Goal: Task Accomplishment & Management: Complete application form

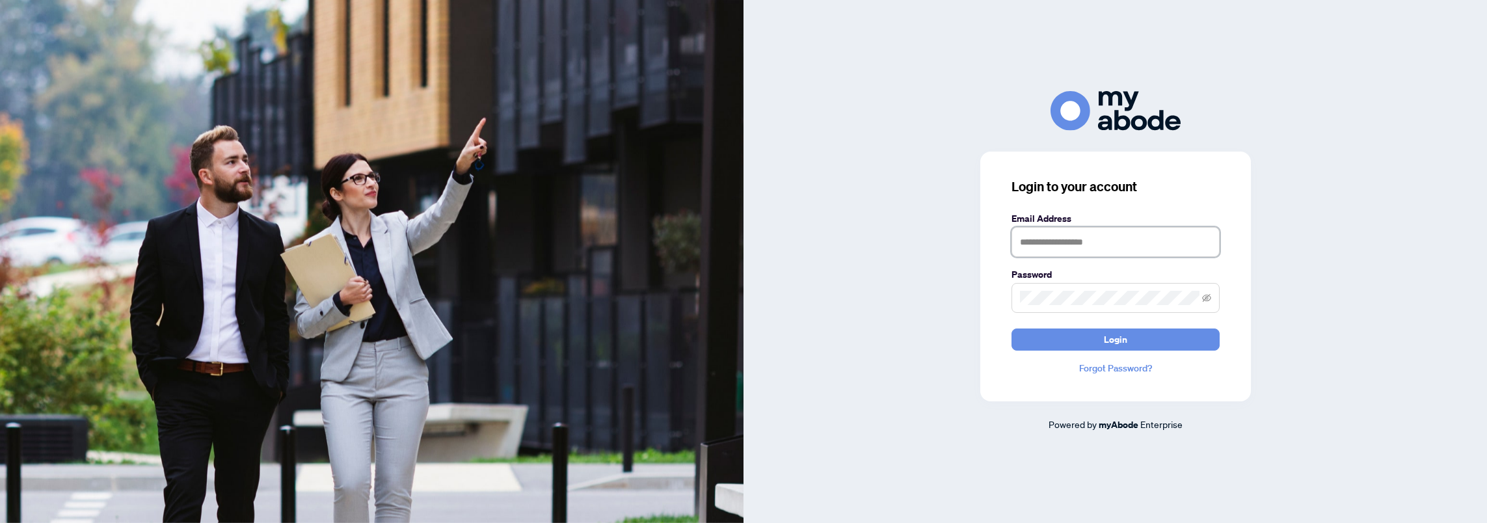
click at [1053, 238] on input "text" at bounding box center [1116, 242] width 208 height 30
click at [1161, 251] on input "text" at bounding box center [1116, 242] width 208 height 30
type input "**********"
click at [1119, 340] on span "Login" at bounding box center [1115, 339] width 23 height 21
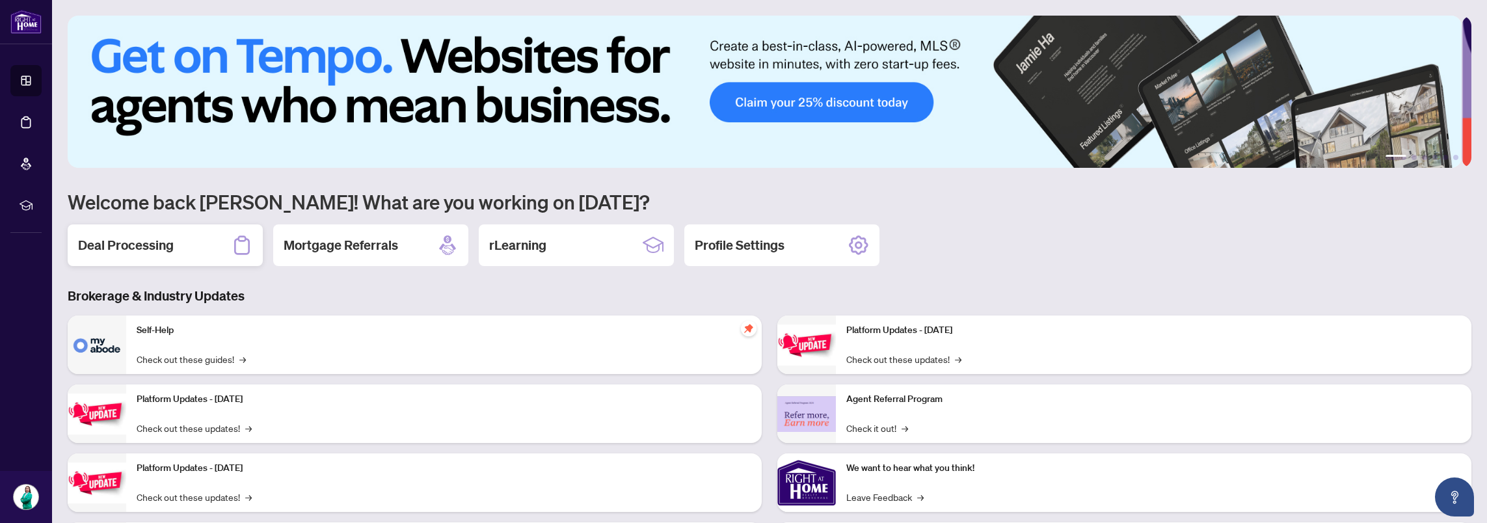
click at [143, 246] on h2 "Deal Processing" at bounding box center [126, 245] width 96 height 18
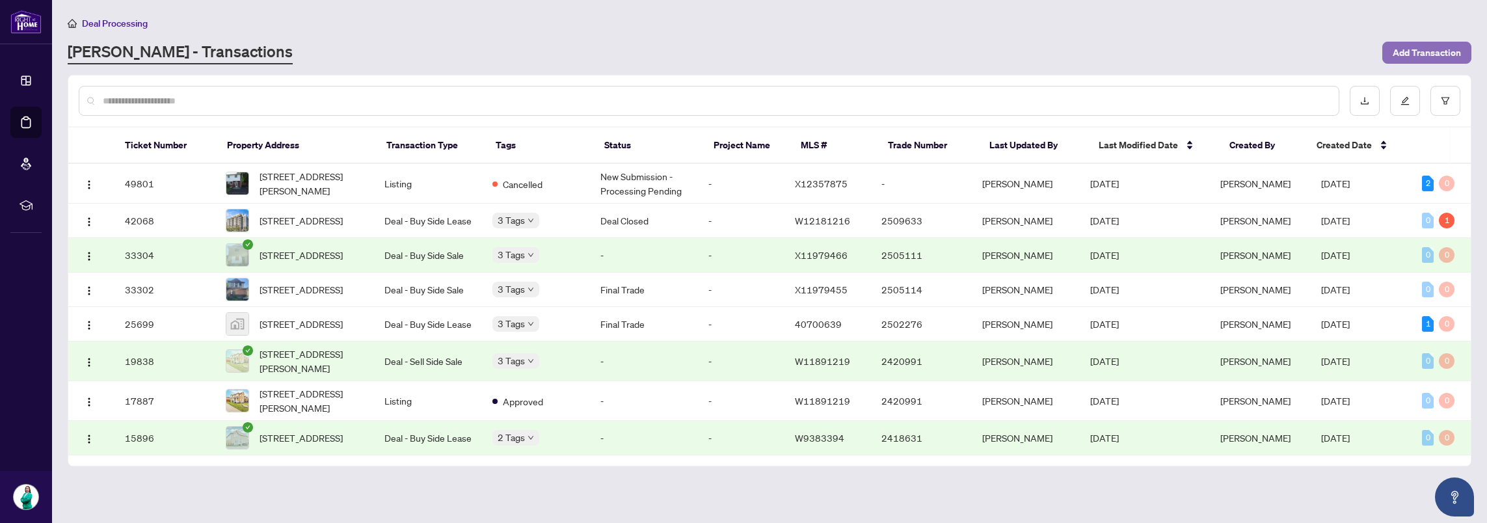
click at [1435, 47] on span "Add Transaction" at bounding box center [1427, 52] width 68 height 21
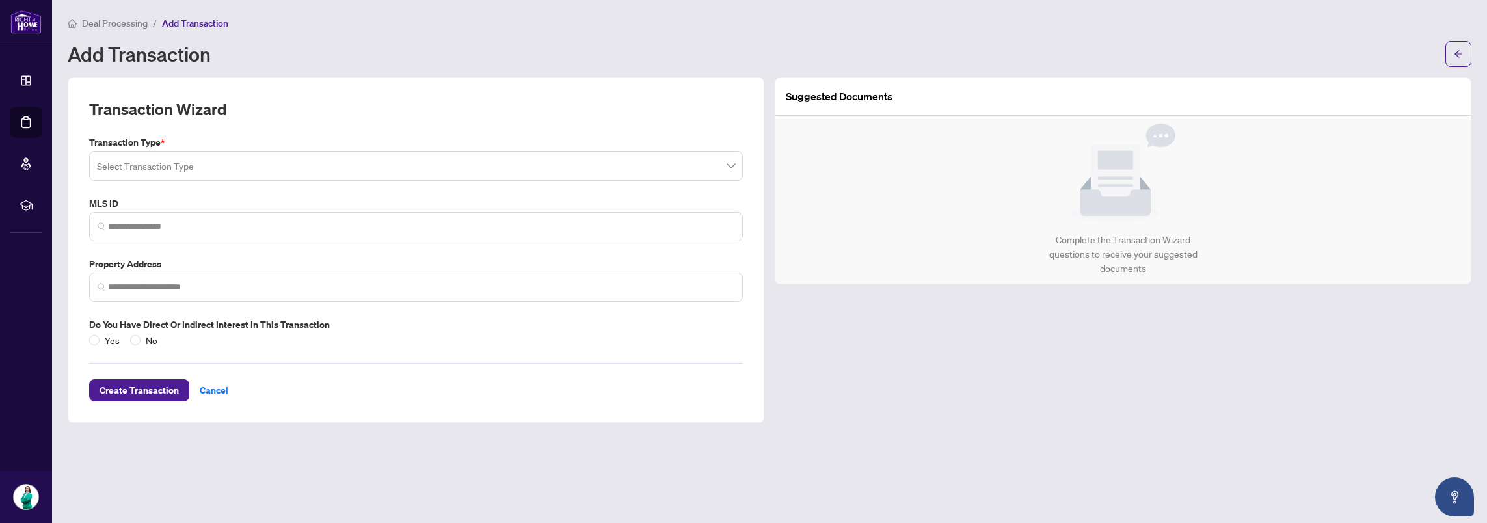
type input "*"
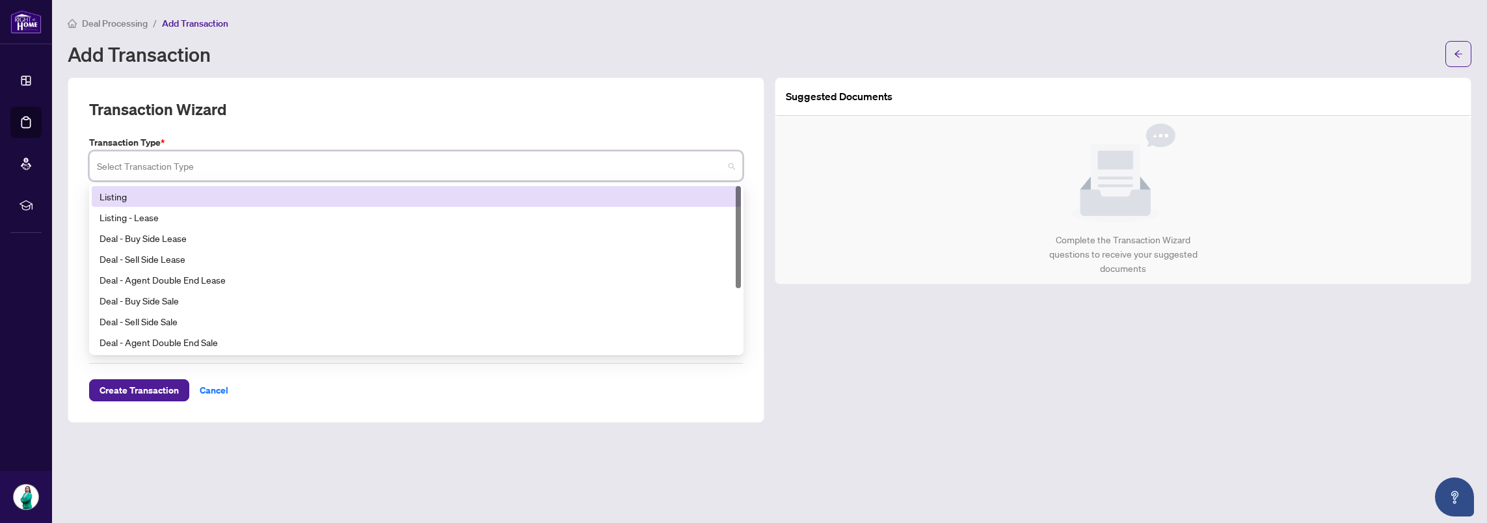
click at [234, 169] on input "search" at bounding box center [410, 168] width 627 height 29
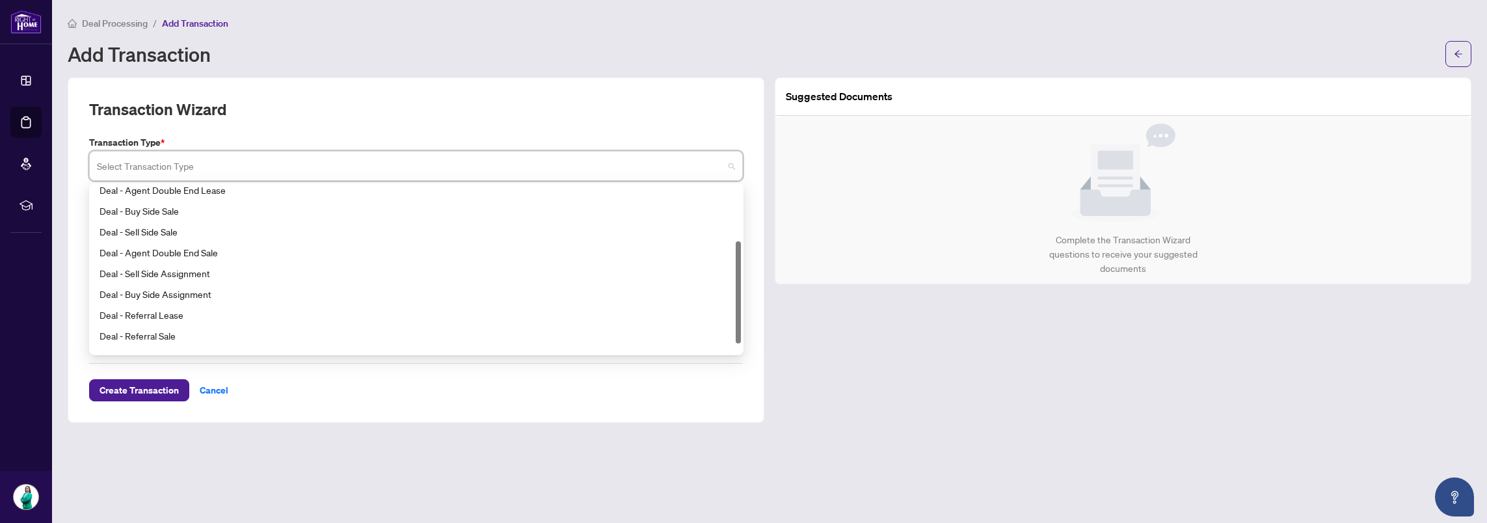
drag, startPoint x: 738, startPoint y: 256, endPoint x: 752, endPoint y: 314, distance: 60.1
click at [755, 312] on div "Transaction Wizard Transaction Type * Select Transaction Type 15 16 17 Deal - A…" at bounding box center [416, 249] width 697 height 345
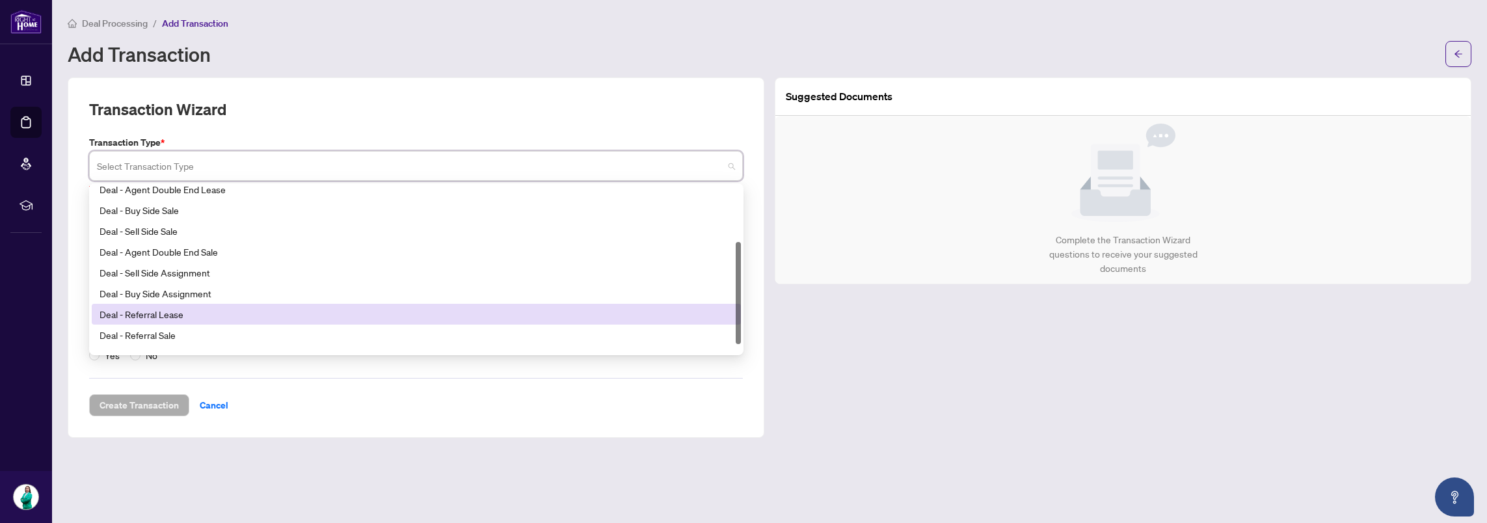
drag, startPoint x: 741, startPoint y: 291, endPoint x: 752, endPoint y: 239, distance: 53.2
click at [752, 239] on div "Transaction Wizard Transaction Type * Select Transaction Type 22 23 140 Deal - …" at bounding box center [416, 257] width 697 height 360
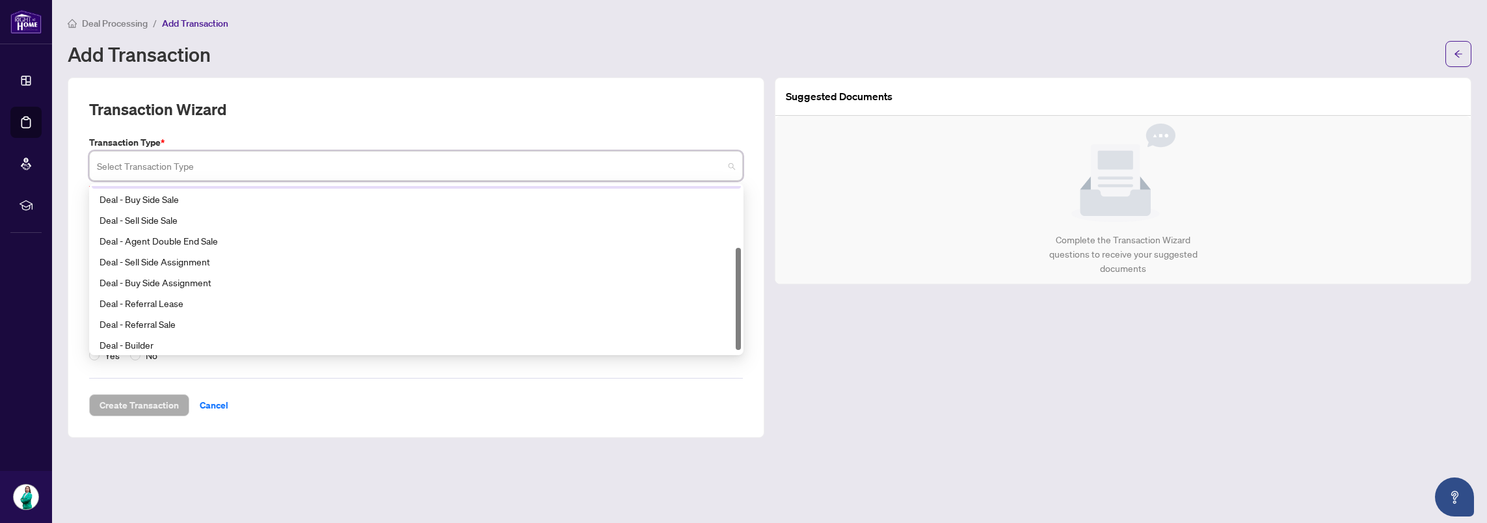
scroll to position [104, 0]
drag, startPoint x: 737, startPoint y: 245, endPoint x: 747, endPoint y: 286, distance: 41.5
click at [747, 286] on div "Transaction Type * Select Transaction Type 16 17 18 Deal - Agent Double End Lea…" at bounding box center [416, 248] width 664 height 227
drag, startPoint x: 740, startPoint y: 319, endPoint x: 747, endPoint y: 239, distance: 80.9
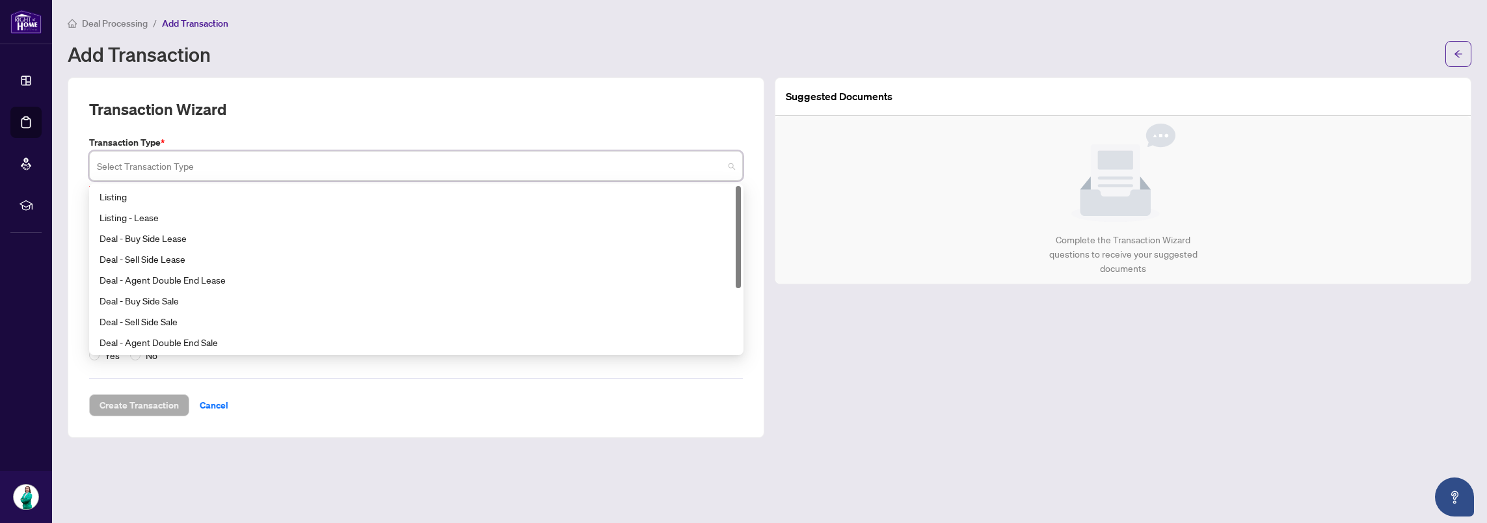
click at [747, 239] on div "Transaction Type * Select Transaction Type 23 140 24 Listing Listing - Lease De…" at bounding box center [416, 248] width 664 height 227
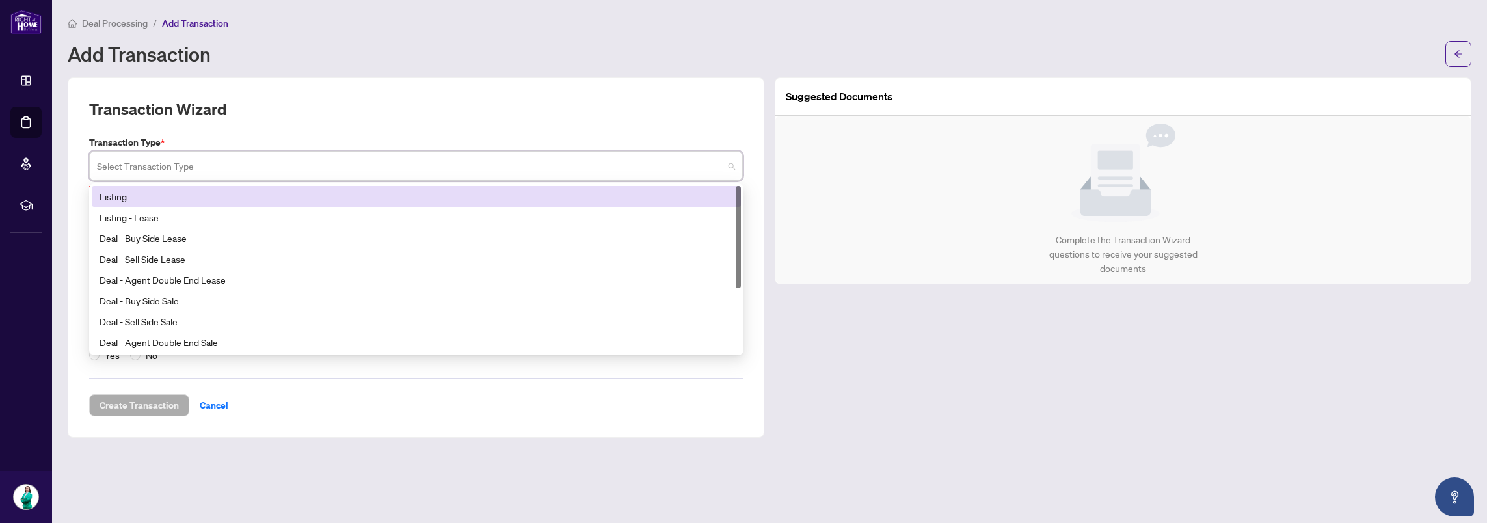
click at [120, 187] on div "Listing" at bounding box center [416, 196] width 649 height 21
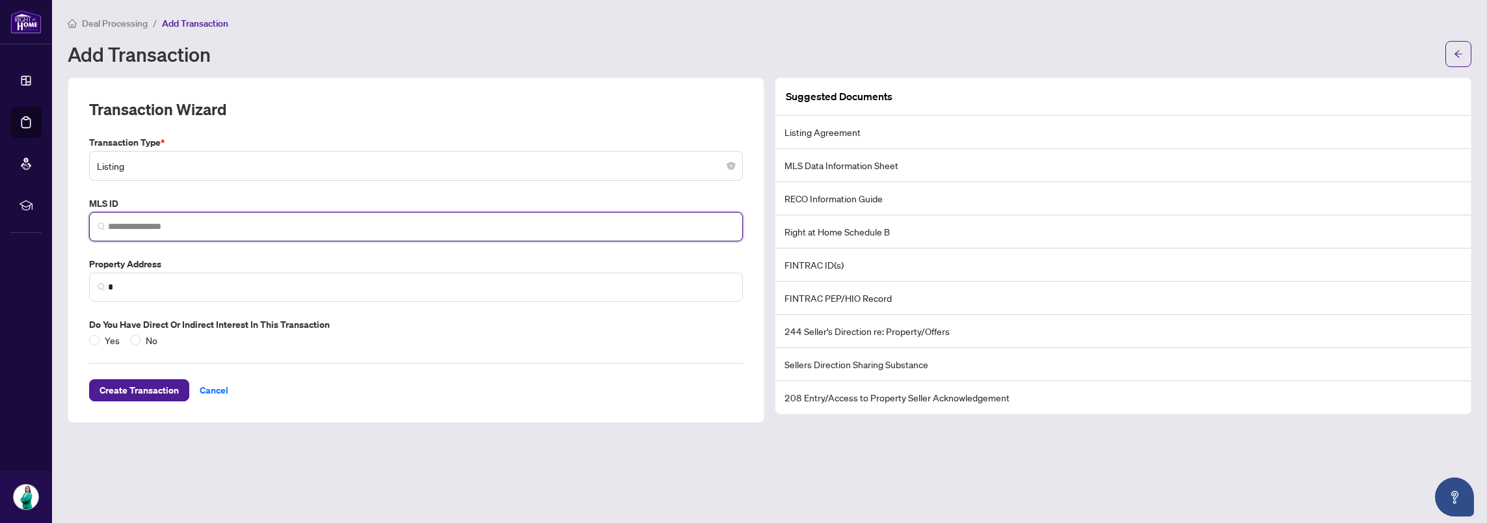
click at [156, 228] on input "search" at bounding box center [421, 227] width 627 height 14
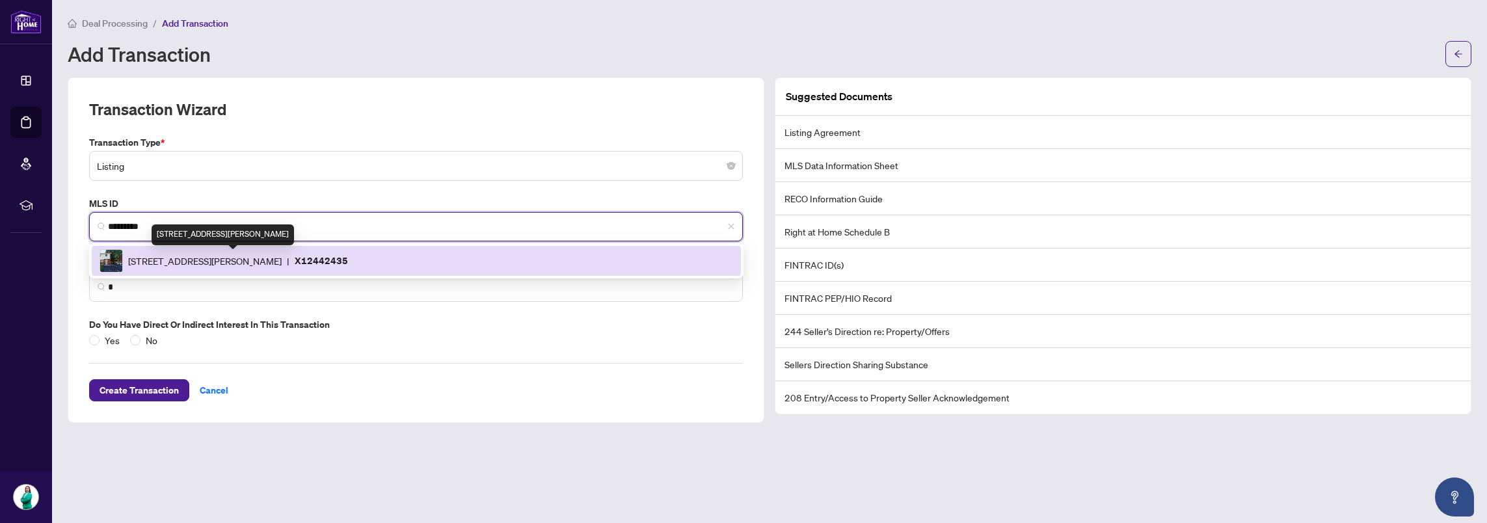
click at [282, 261] on span "[STREET_ADDRESS][PERSON_NAME]" at bounding box center [205, 261] width 154 height 14
type input "*********"
type input "**********"
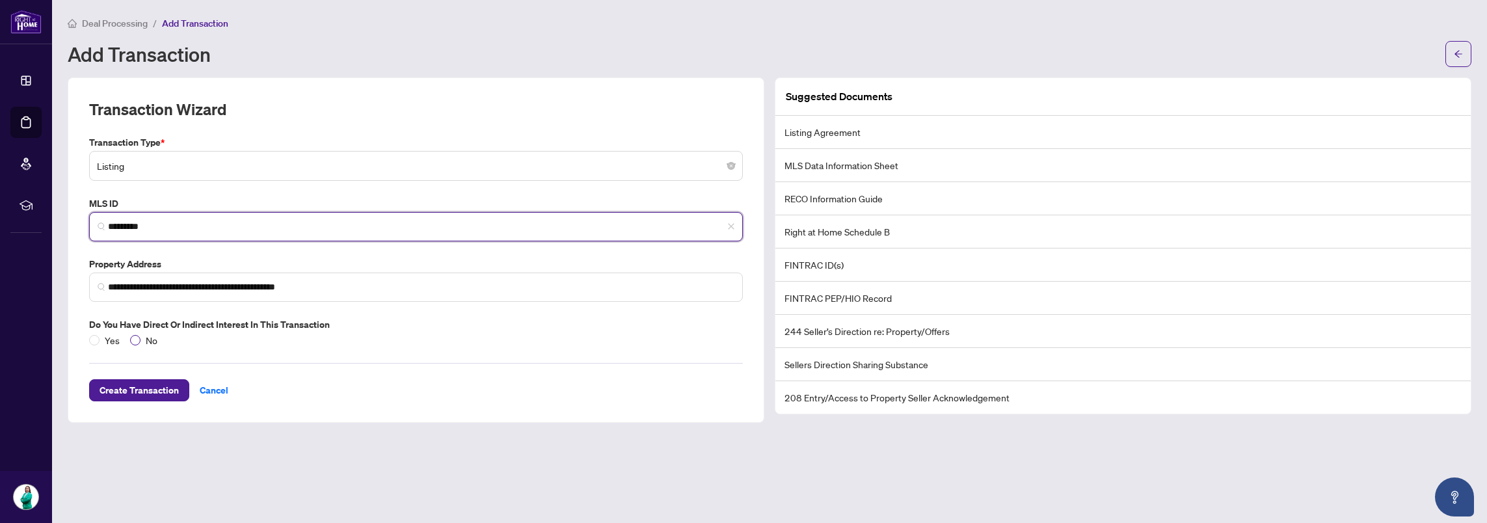
type input "*********"
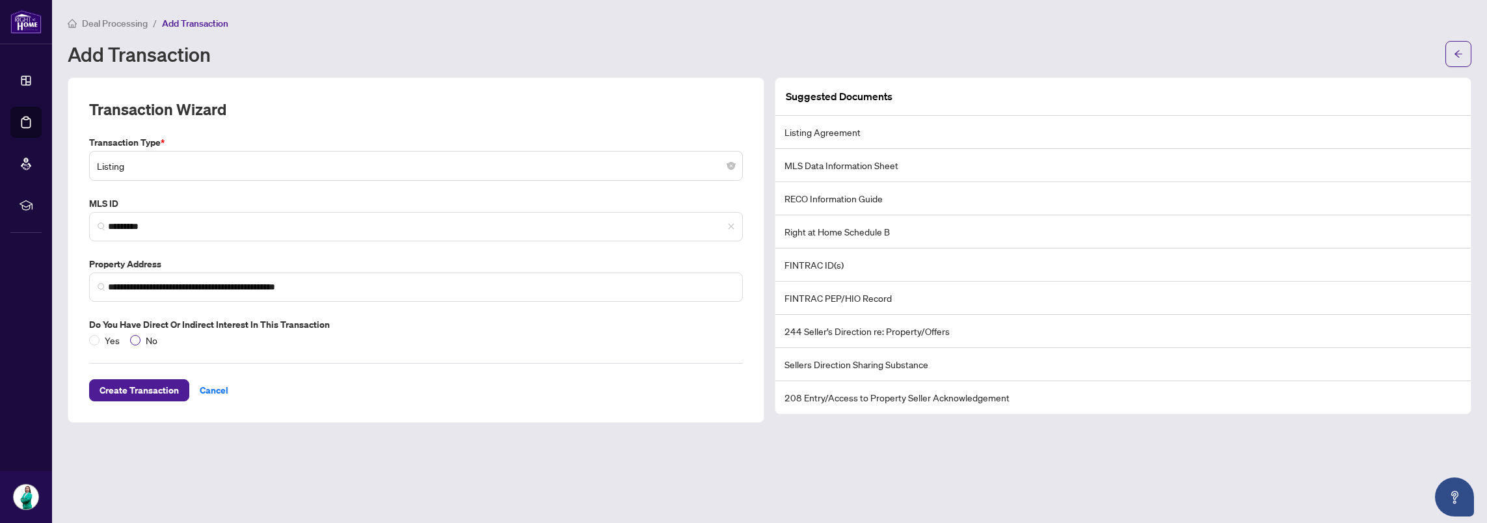
click at [141, 334] on span "No" at bounding box center [152, 340] width 22 height 14
click at [1456, 51] on icon "arrow-left" at bounding box center [1458, 53] width 9 height 9
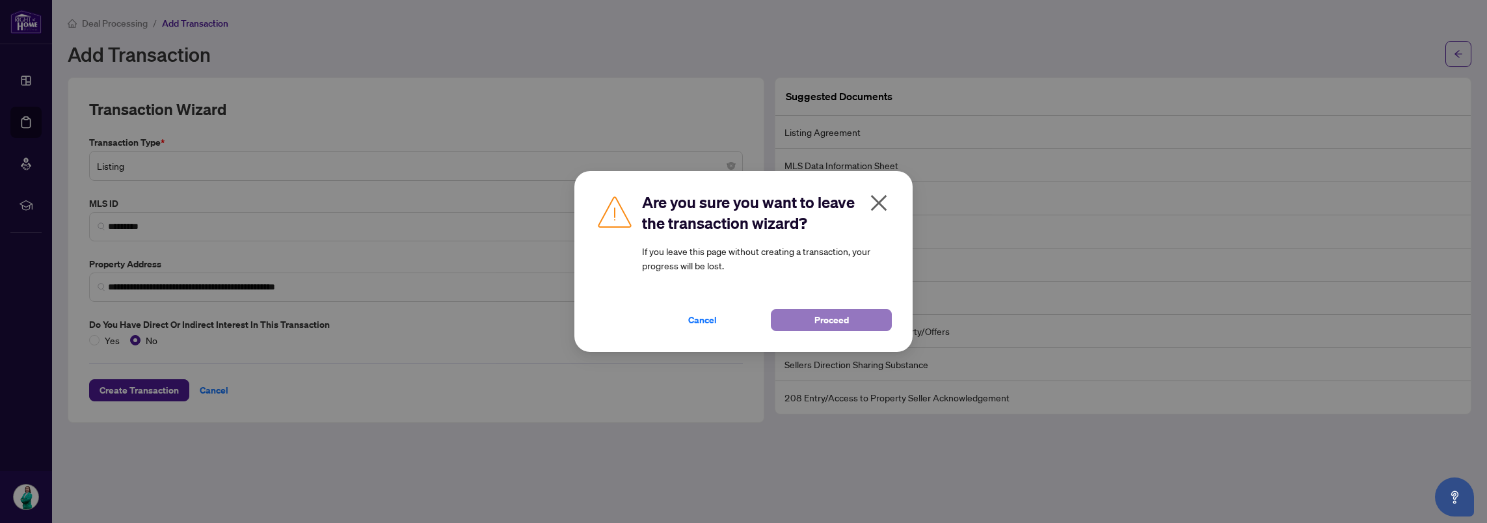
click at [859, 328] on button "Proceed" at bounding box center [831, 320] width 121 height 22
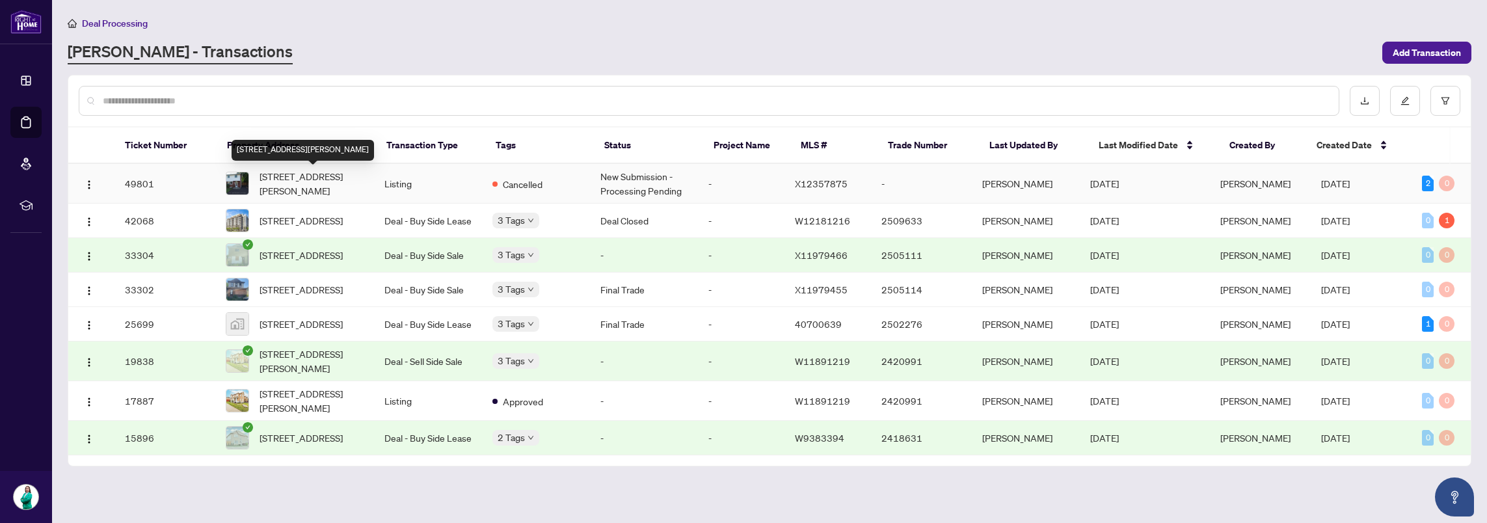
click at [324, 180] on span "[STREET_ADDRESS][PERSON_NAME]" at bounding box center [312, 183] width 104 height 29
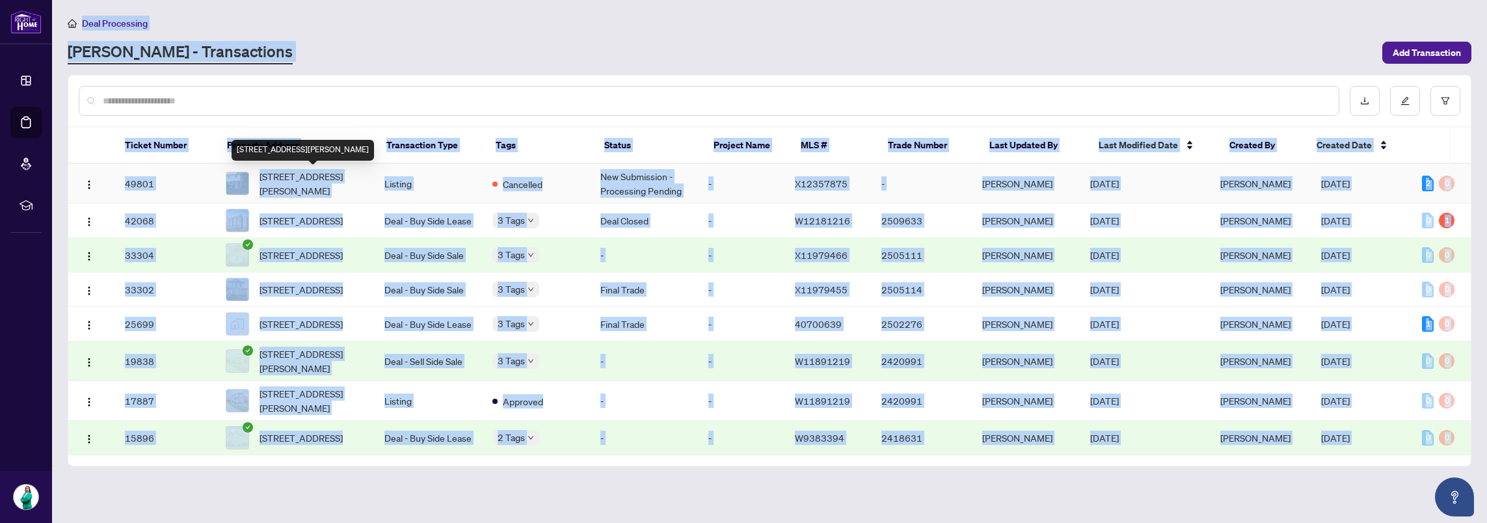
click at [323, 182] on main "Deal Processing [PERSON_NAME] - Transactions Add Transaction Ticket Number Prop…" at bounding box center [769, 261] width 1435 height 523
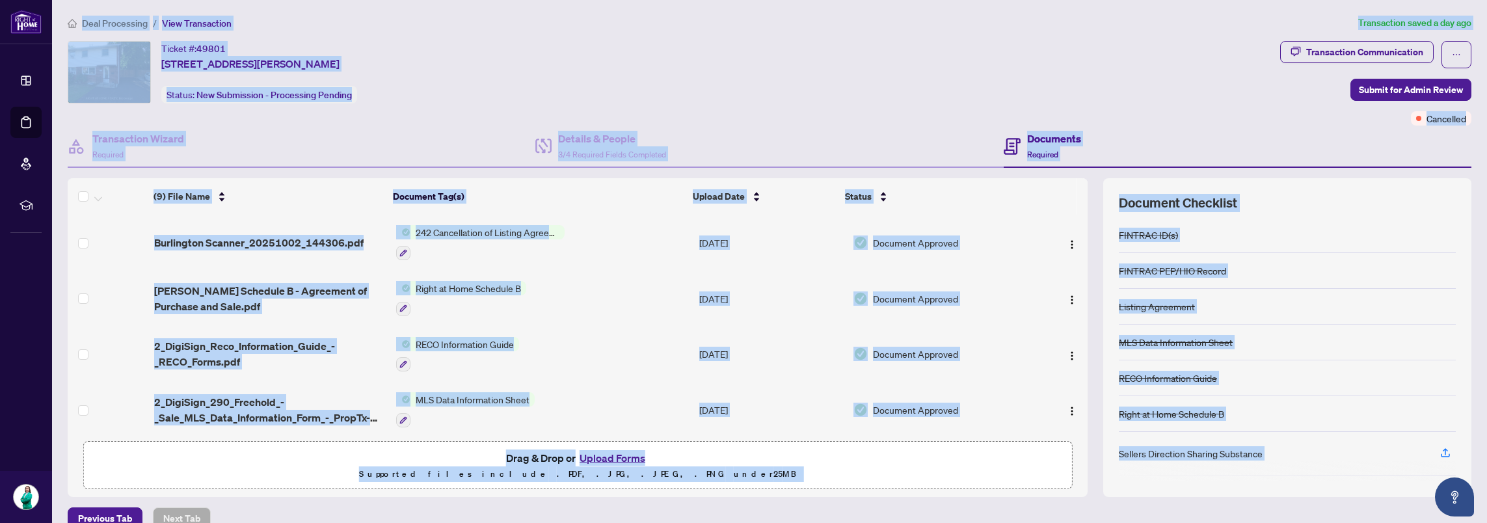
click at [1196, 146] on div "Documents Required" at bounding box center [1238, 147] width 468 height 42
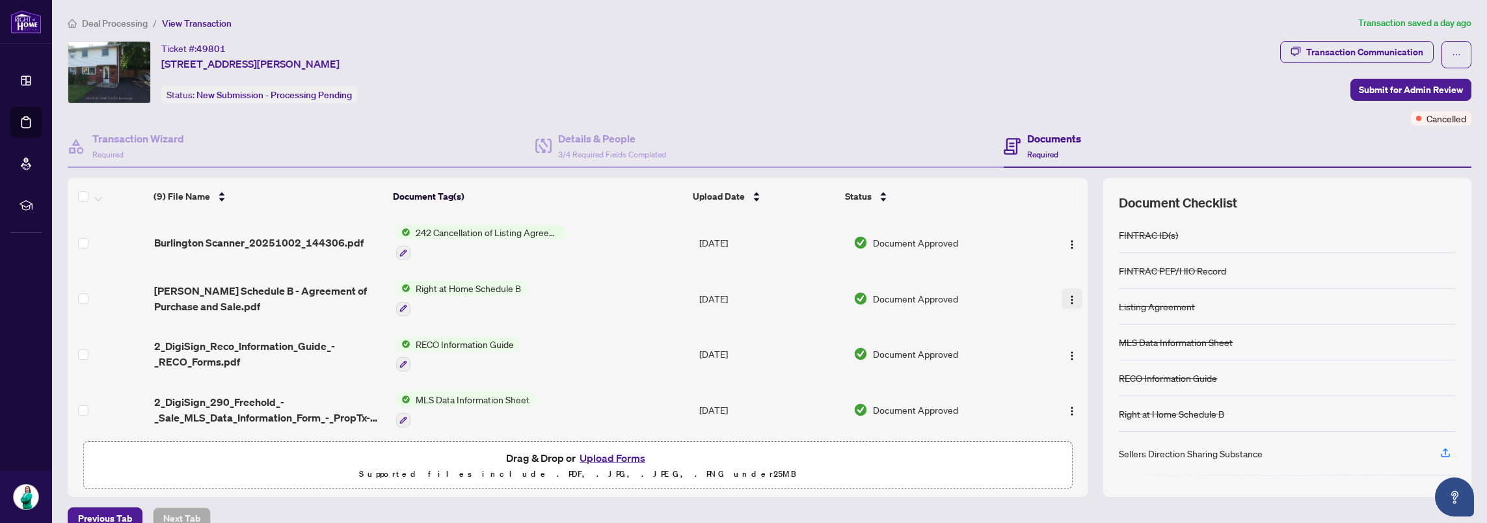
click at [1067, 301] on img "button" at bounding box center [1072, 300] width 10 height 10
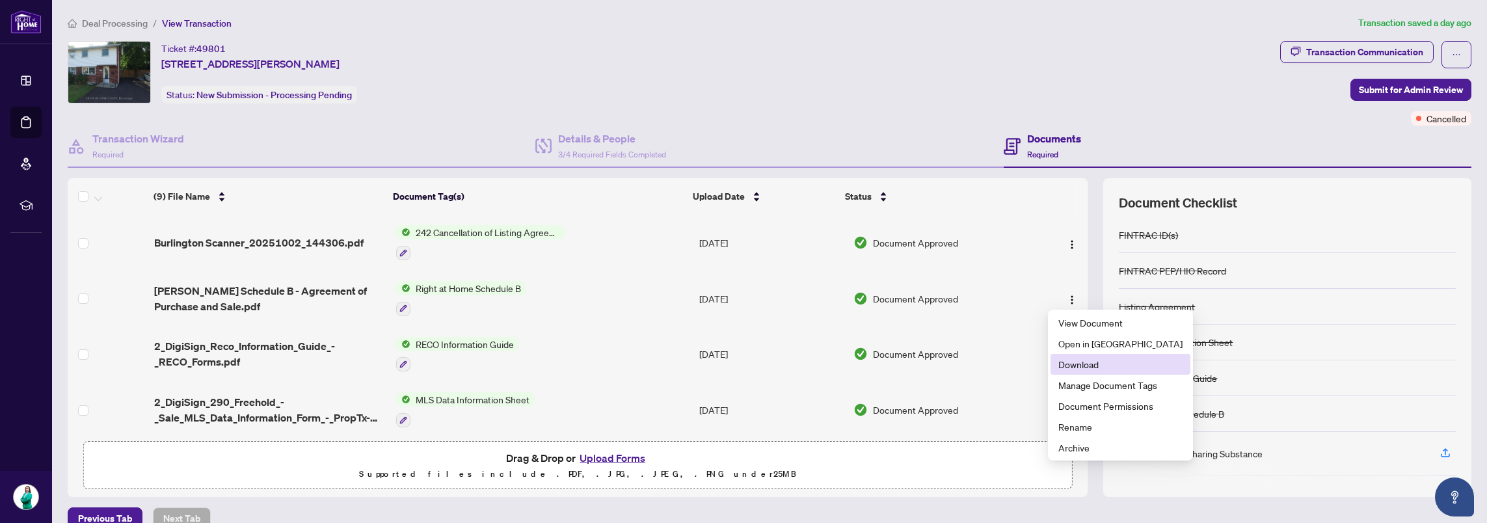
click at [1088, 364] on span "Download" at bounding box center [1121, 364] width 124 height 14
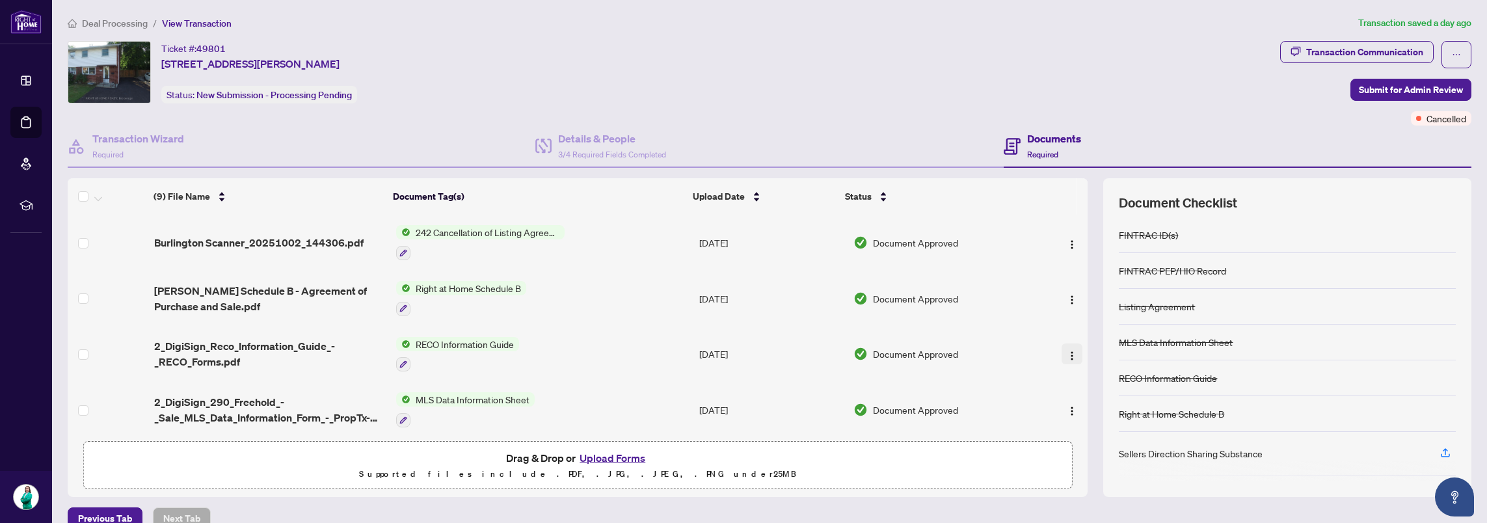
click at [1062, 359] on button "button" at bounding box center [1072, 354] width 21 height 21
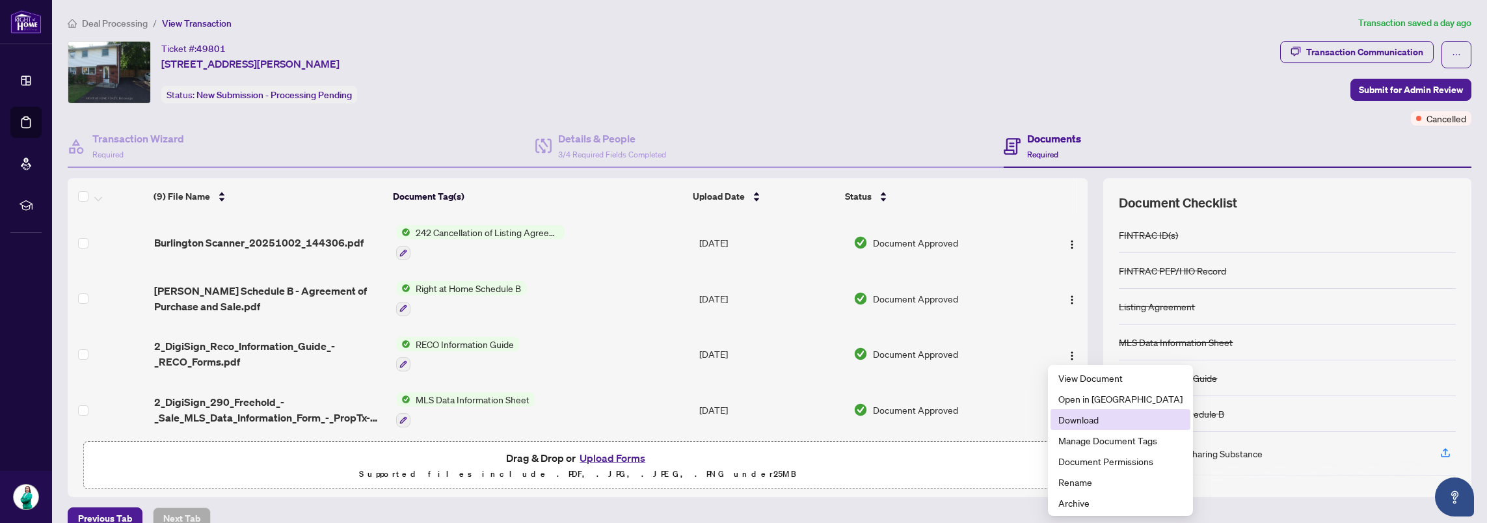
click at [1074, 426] on span "Download" at bounding box center [1121, 419] width 124 height 14
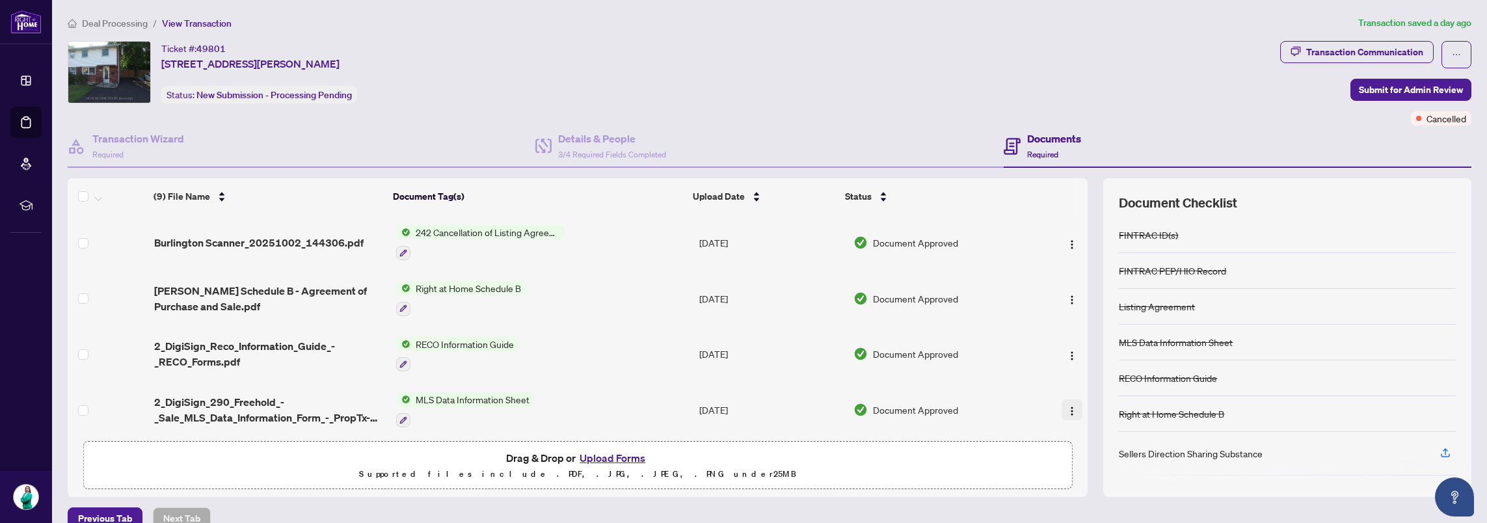
click at [1067, 411] on img "button" at bounding box center [1072, 411] width 10 height 10
click at [1177, 75] on div "Ticket #: 49801 [STREET_ADDRESS][PERSON_NAME] Status: New Submission - Processi…" at bounding box center [672, 72] width 1208 height 62
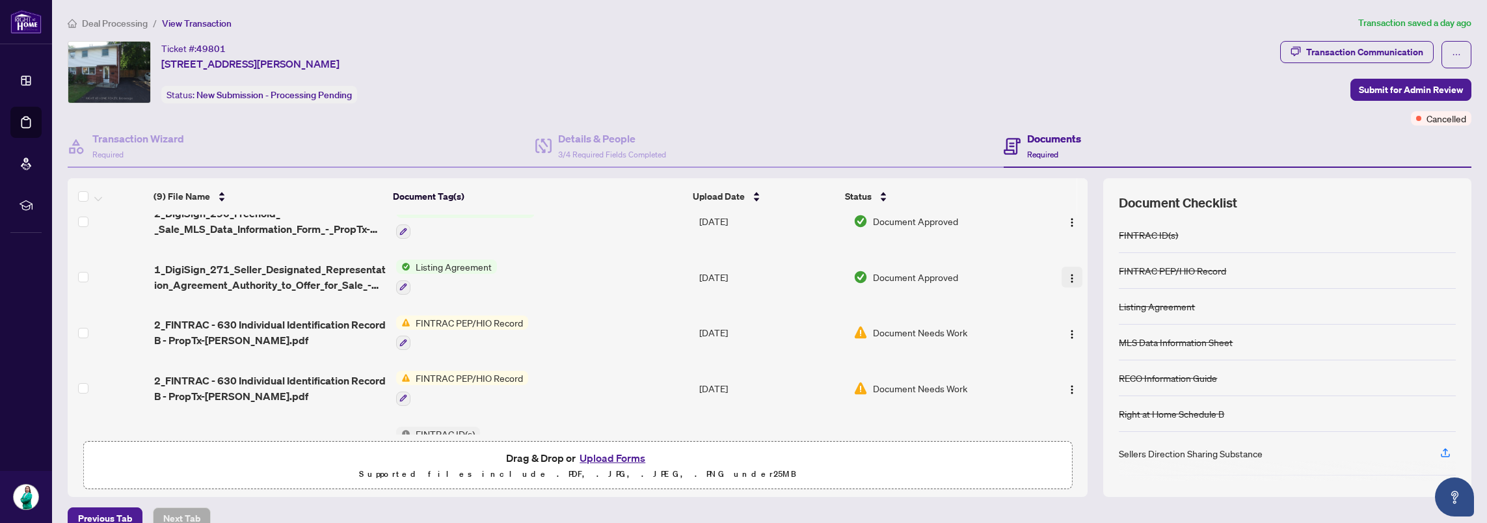
click at [1067, 280] on span "button" at bounding box center [1072, 277] width 10 height 14
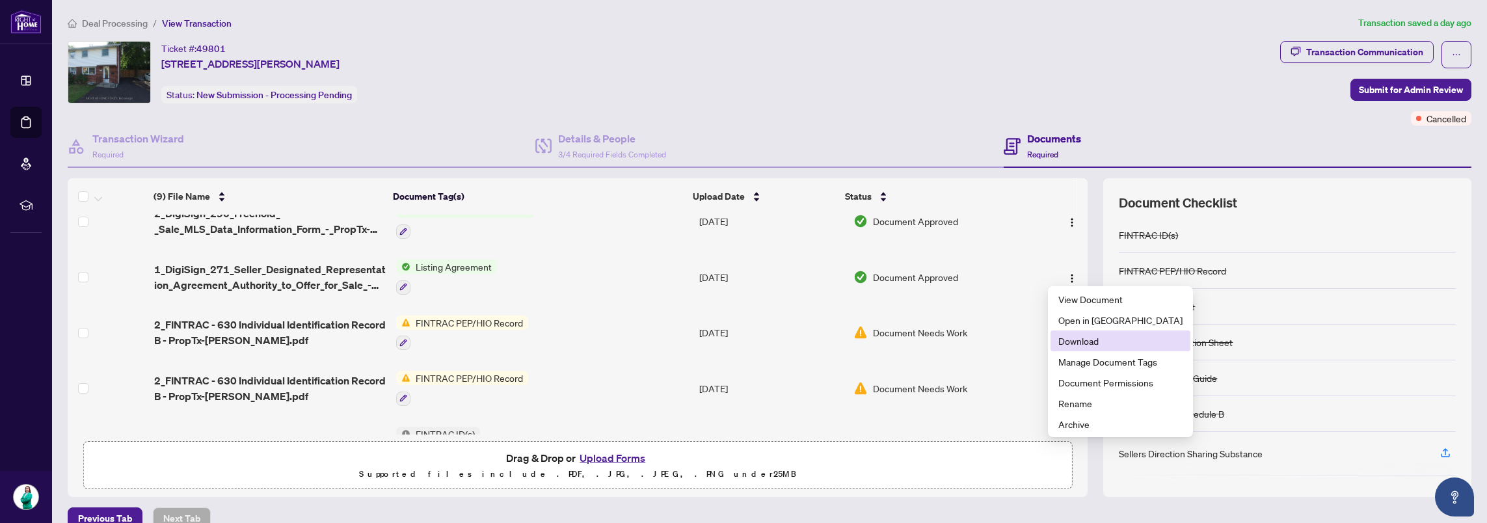
click at [1106, 345] on span "Download" at bounding box center [1121, 341] width 124 height 14
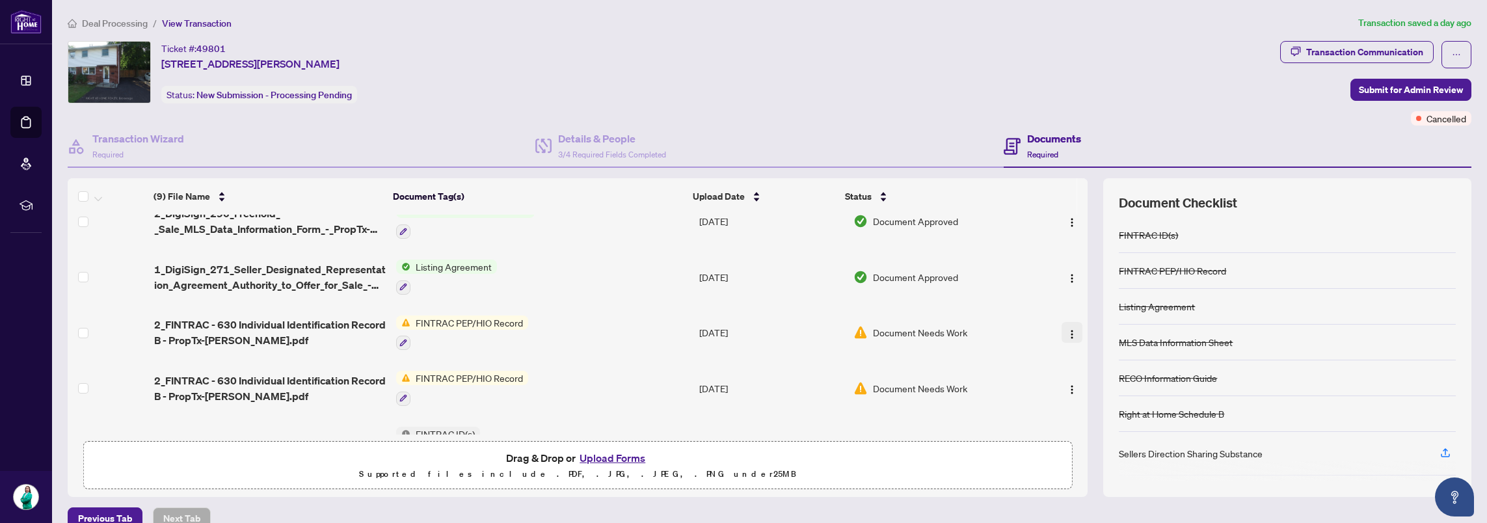
click at [1067, 331] on img "button" at bounding box center [1072, 334] width 10 height 10
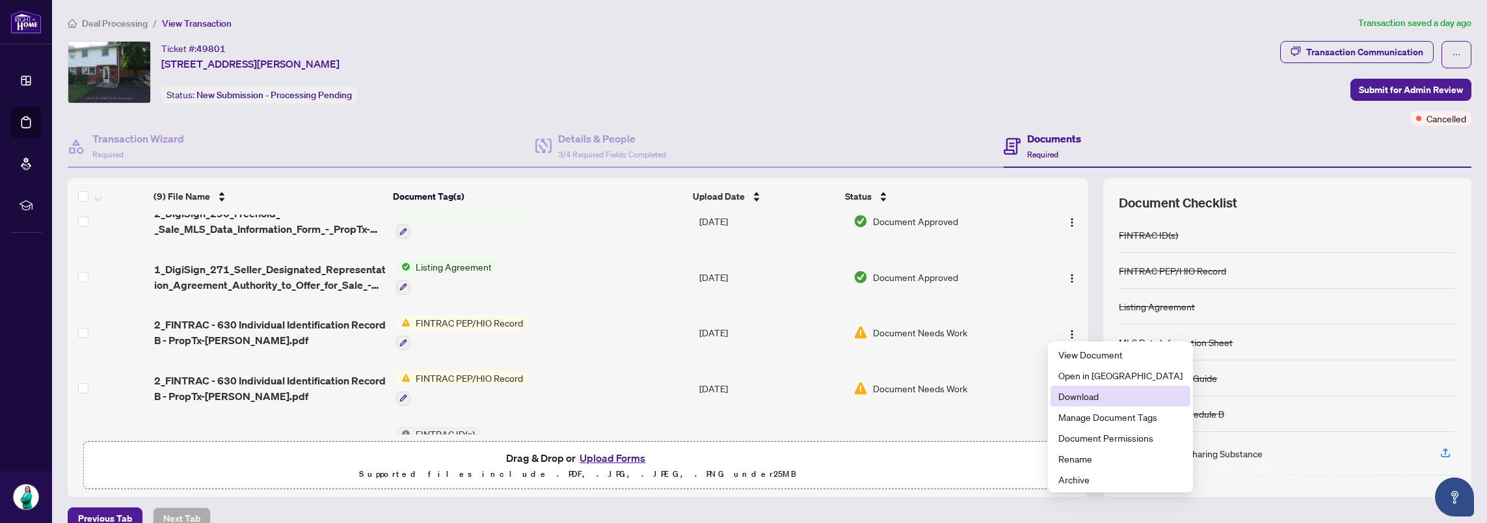
click at [1091, 398] on span "Download" at bounding box center [1121, 396] width 124 height 14
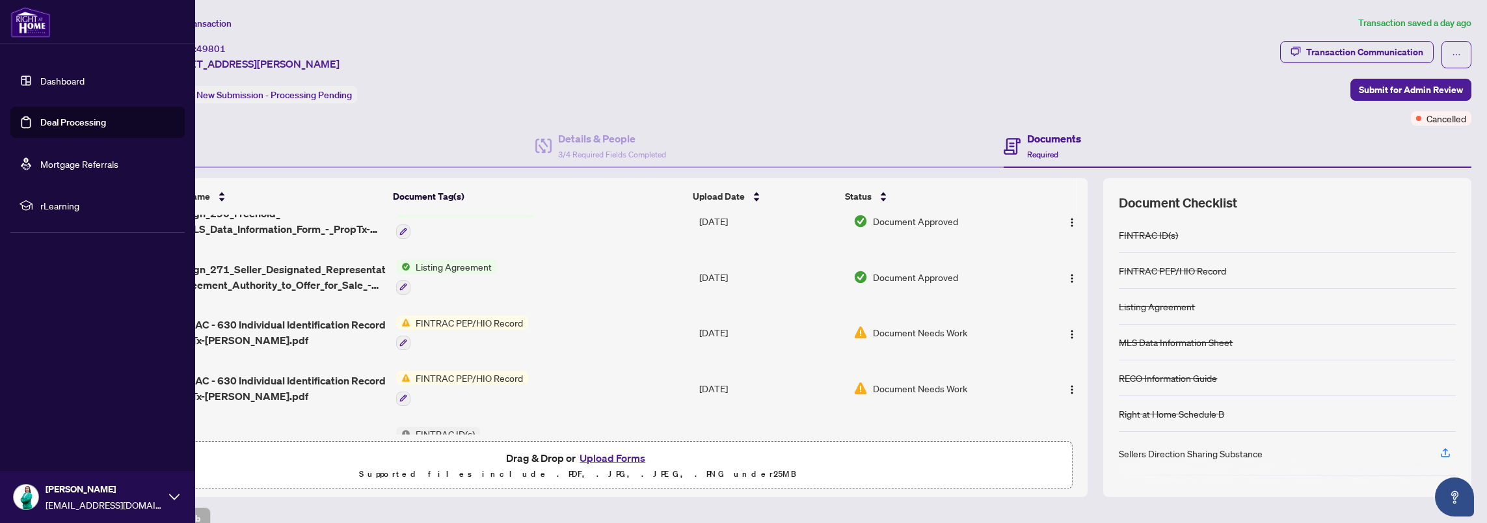
click at [40, 122] on link "Deal Processing" at bounding box center [73, 122] width 66 height 12
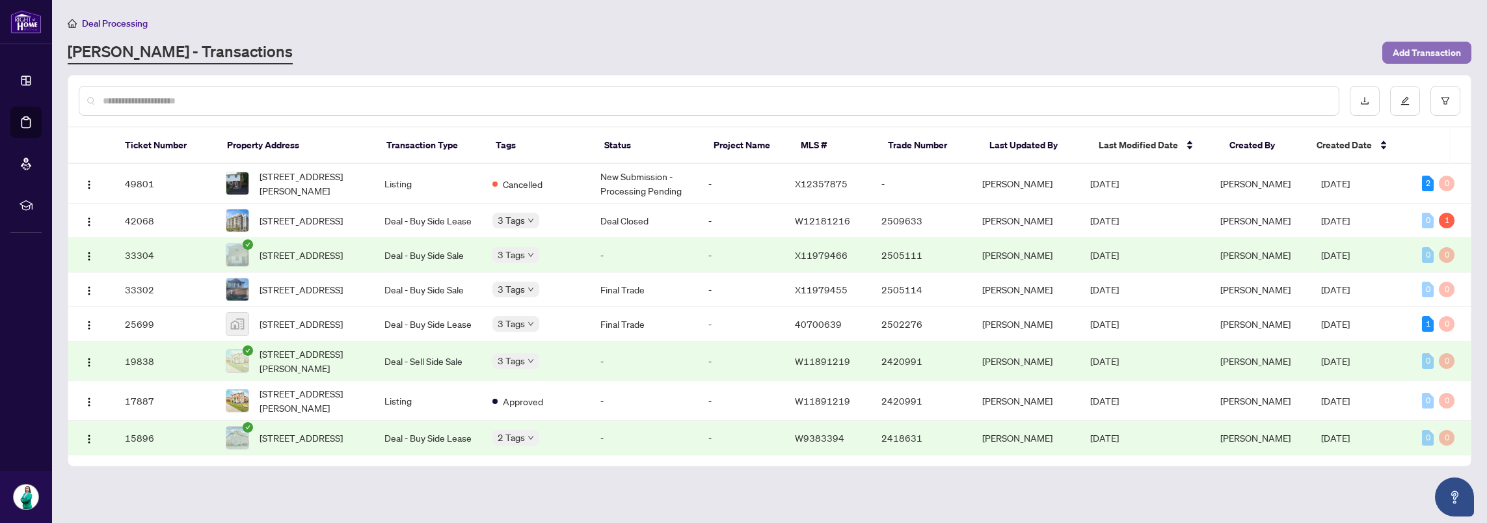
click at [1426, 47] on span "Add Transaction" at bounding box center [1427, 52] width 68 height 21
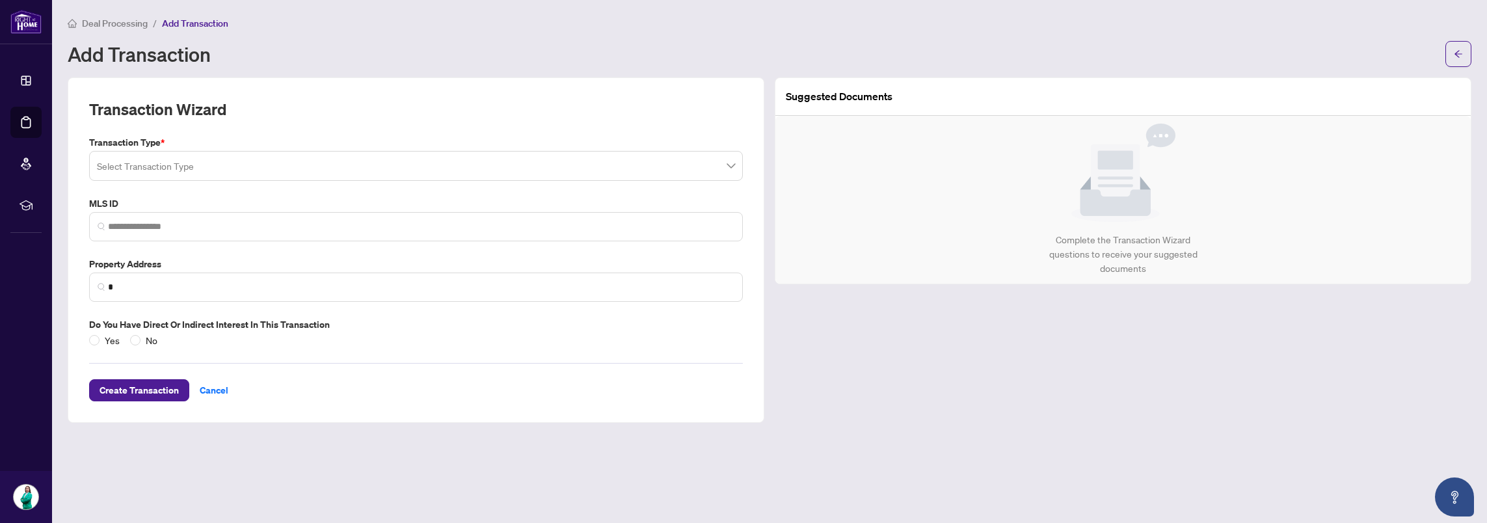
click at [151, 168] on input "search" at bounding box center [410, 168] width 627 height 29
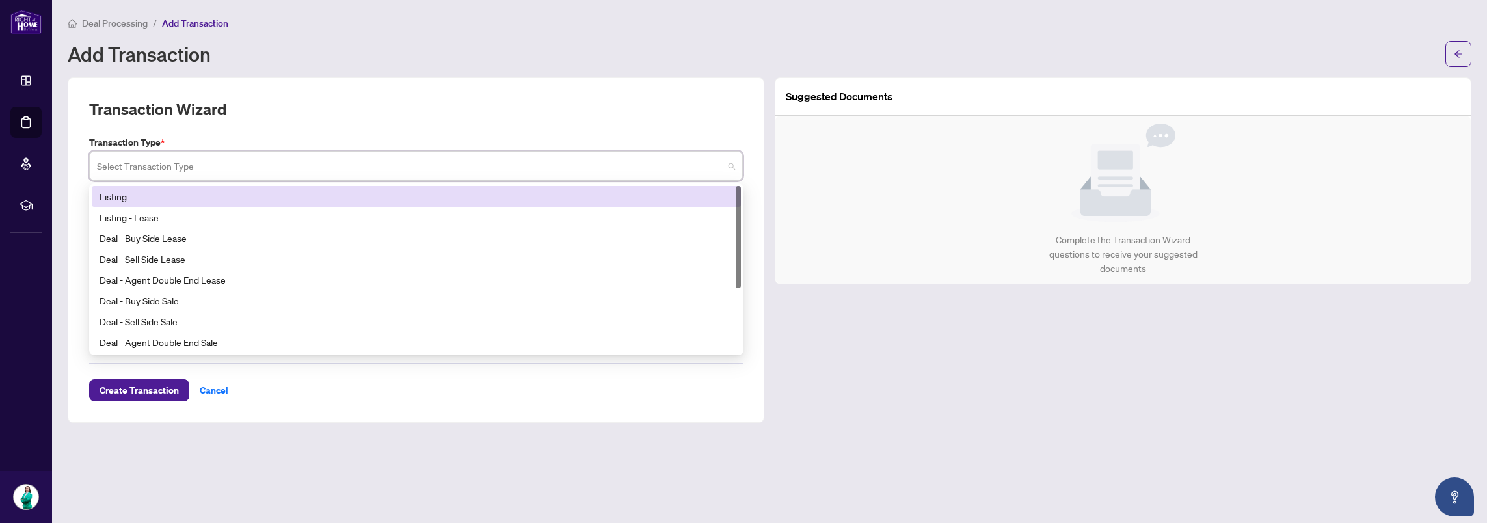
click at [149, 192] on div "Listing" at bounding box center [417, 196] width 634 height 14
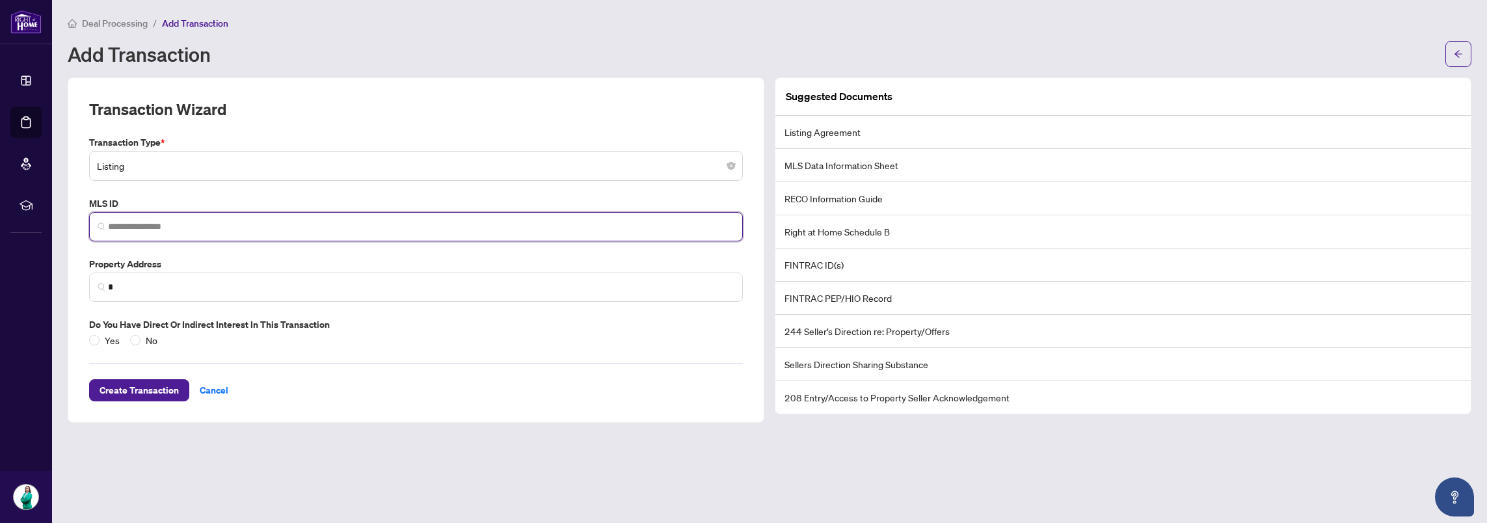
click at [154, 230] on input "search" at bounding box center [421, 227] width 627 height 14
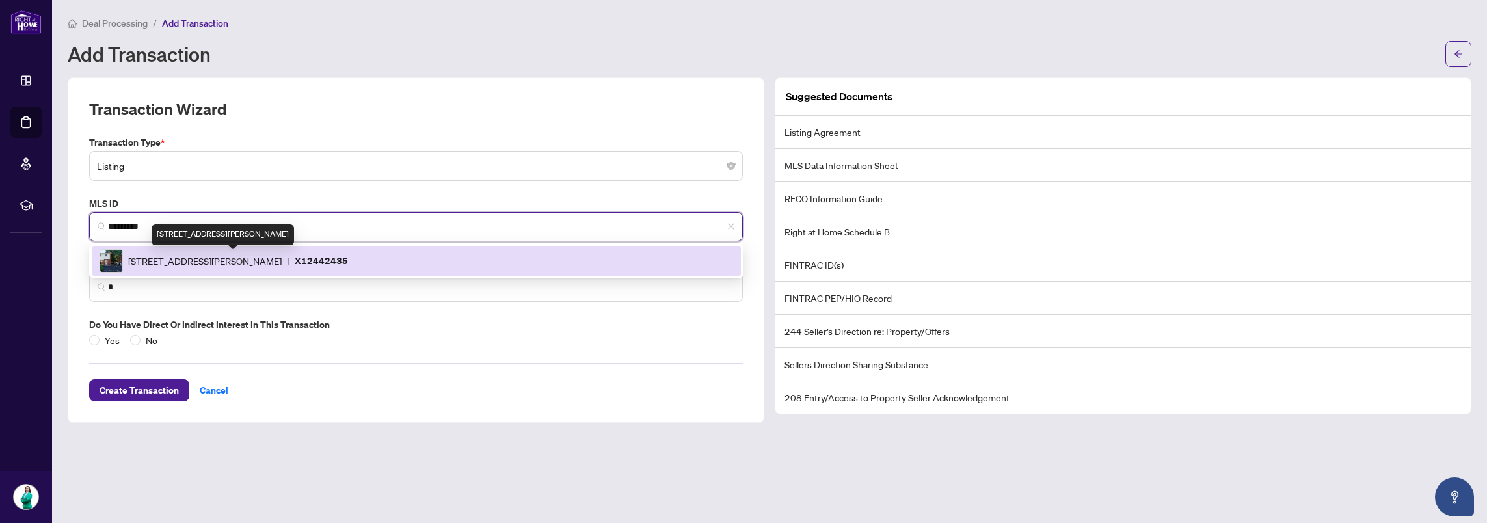
click at [282, 260] on span "[STREET_ADDRESS][PERSON_NAME]" at bounding box center [205, 261] width 154 height 14
type input "*********"
type input "**********"
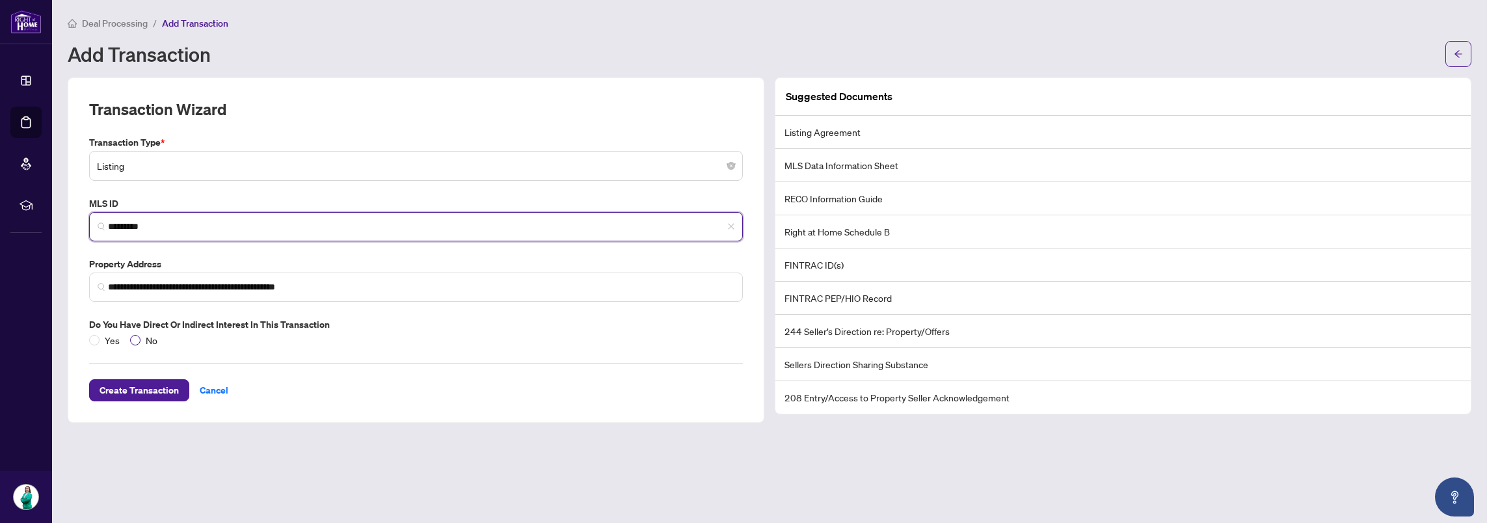
type input "*********"
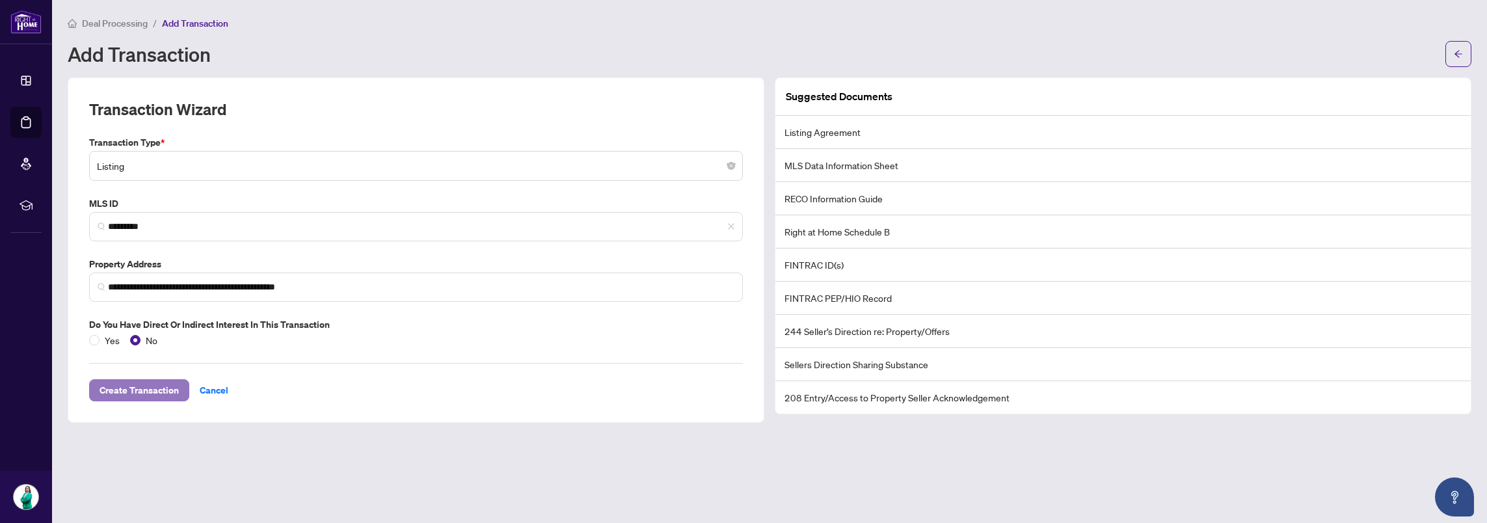
click at [152, 385] on span "Create Transaction" at bounding box center [139, 390] width 79 height 21
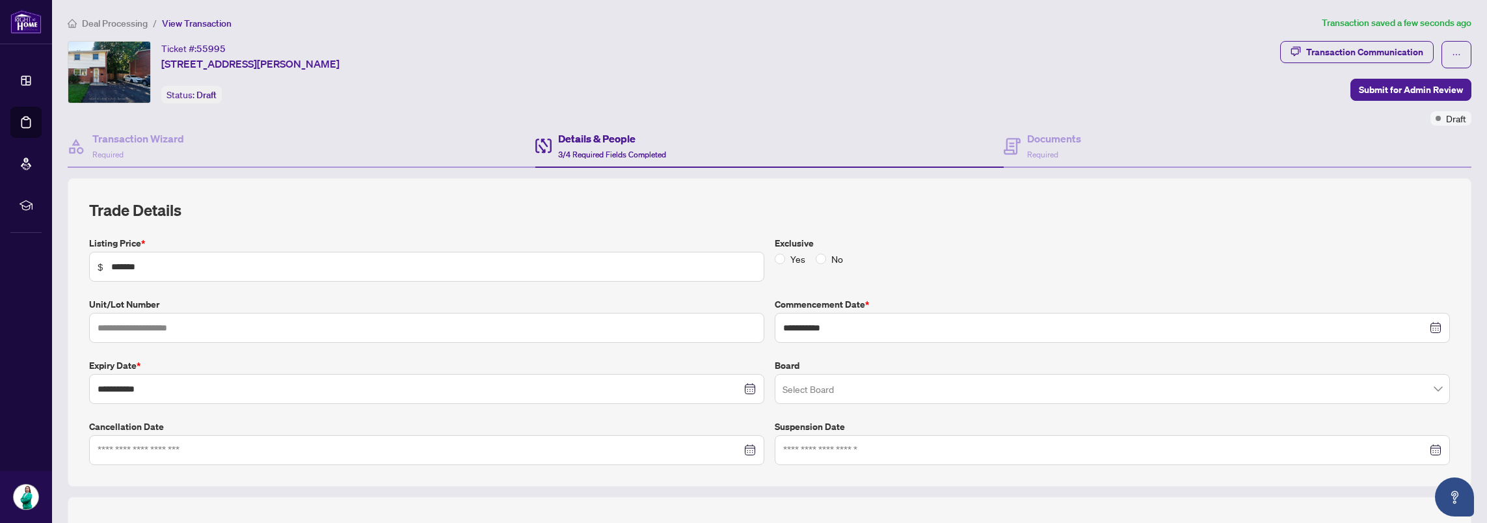
click at [1421, 383] on span at bounding box center [1113, 389] width 660 height 25
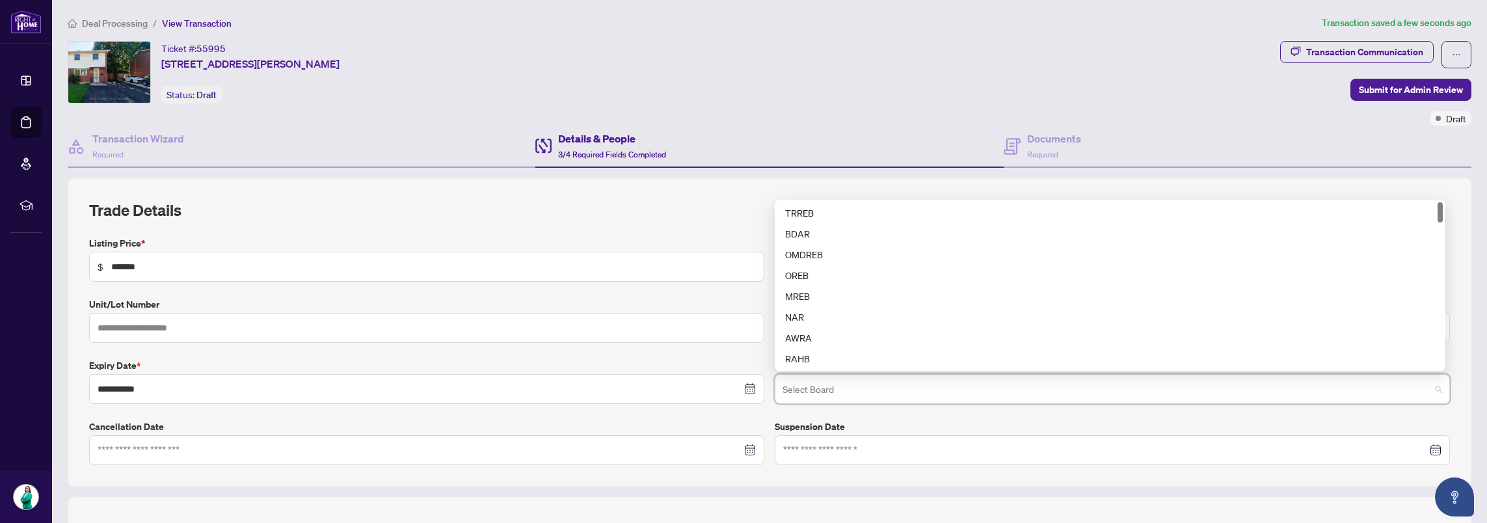
type input "*"
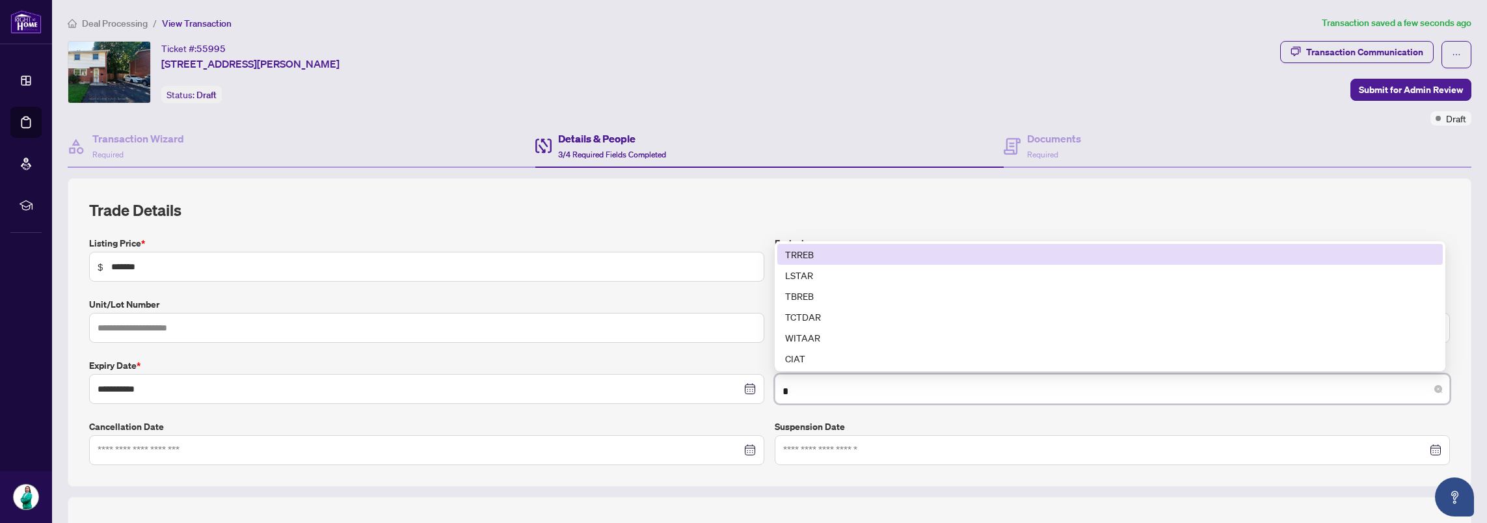
click at [851, 249] on div "TRREB" at bounding box center [1110, 254] width 650 height 14
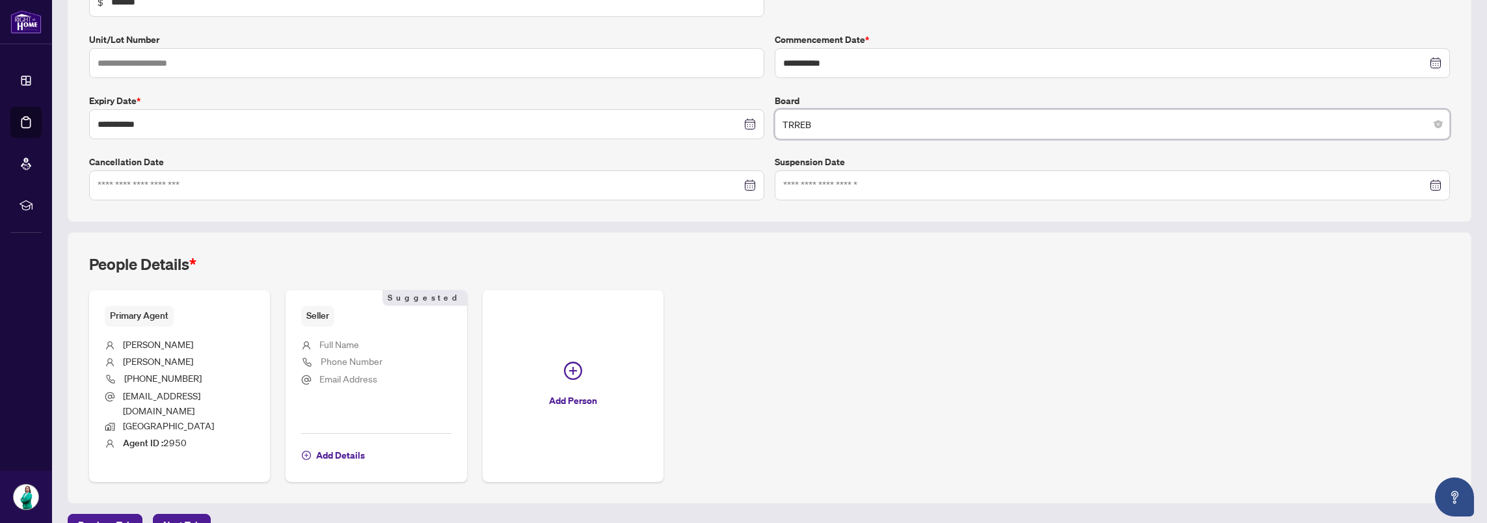
scroll to position [276, 0]
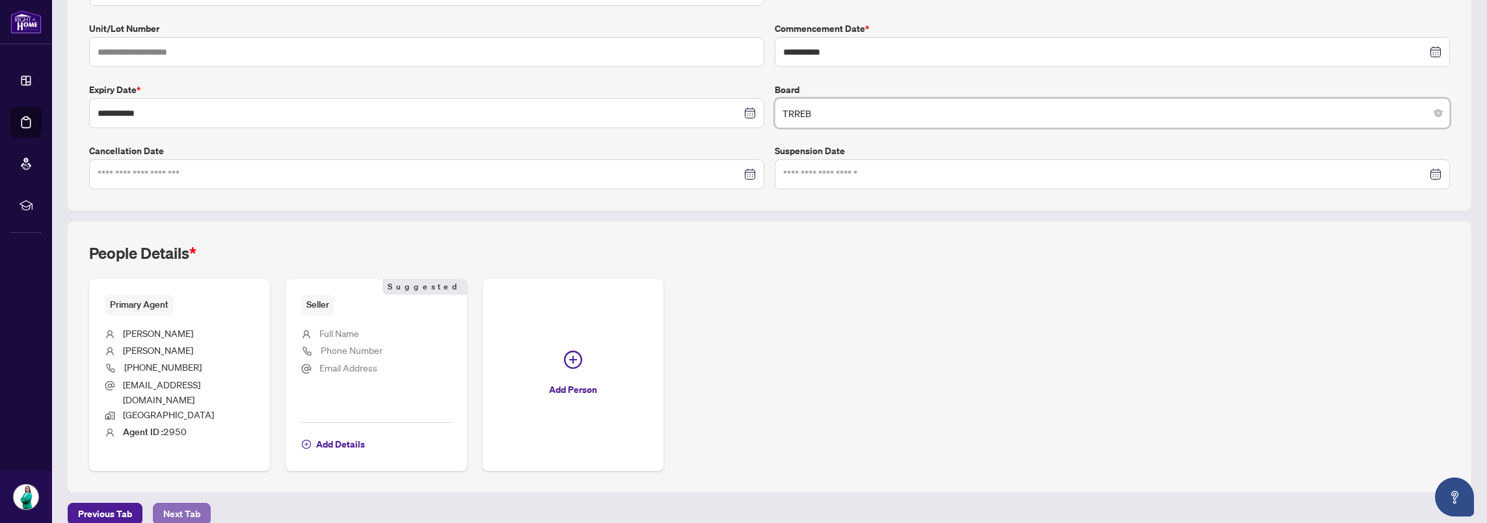
click at [165, 506] on span "Next Tab" at bounding box center [181, 514] width 37 height 21
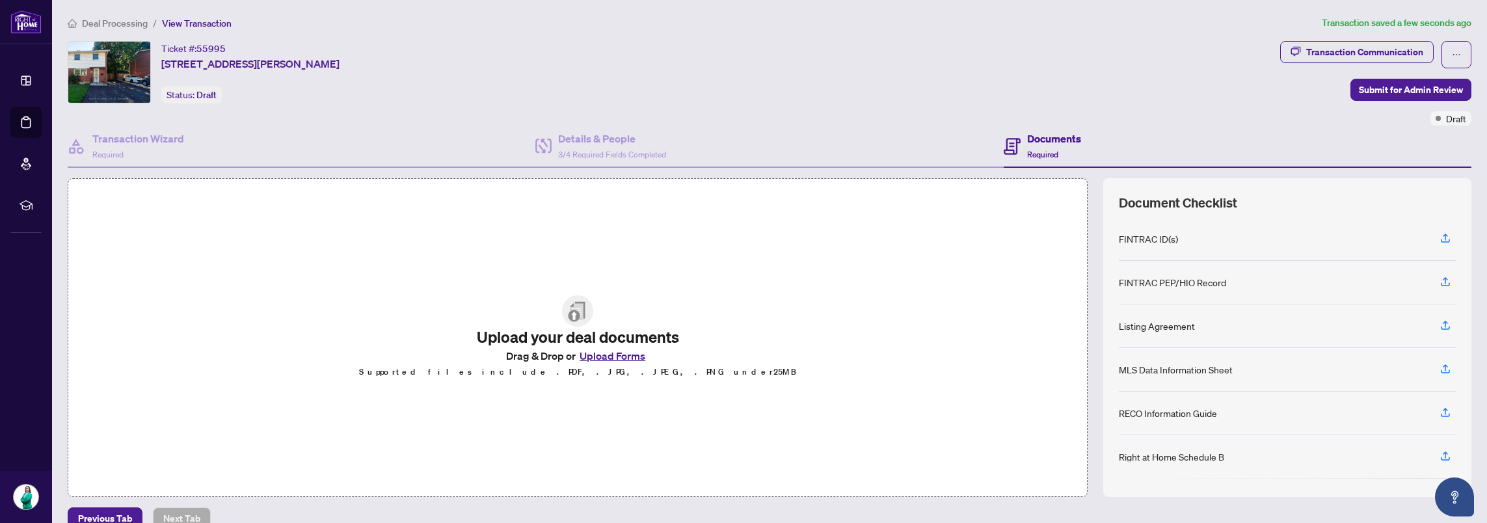
click at [625, 360] on button "Upload Forms" at bounding box center [613, 355] width 74 height 17
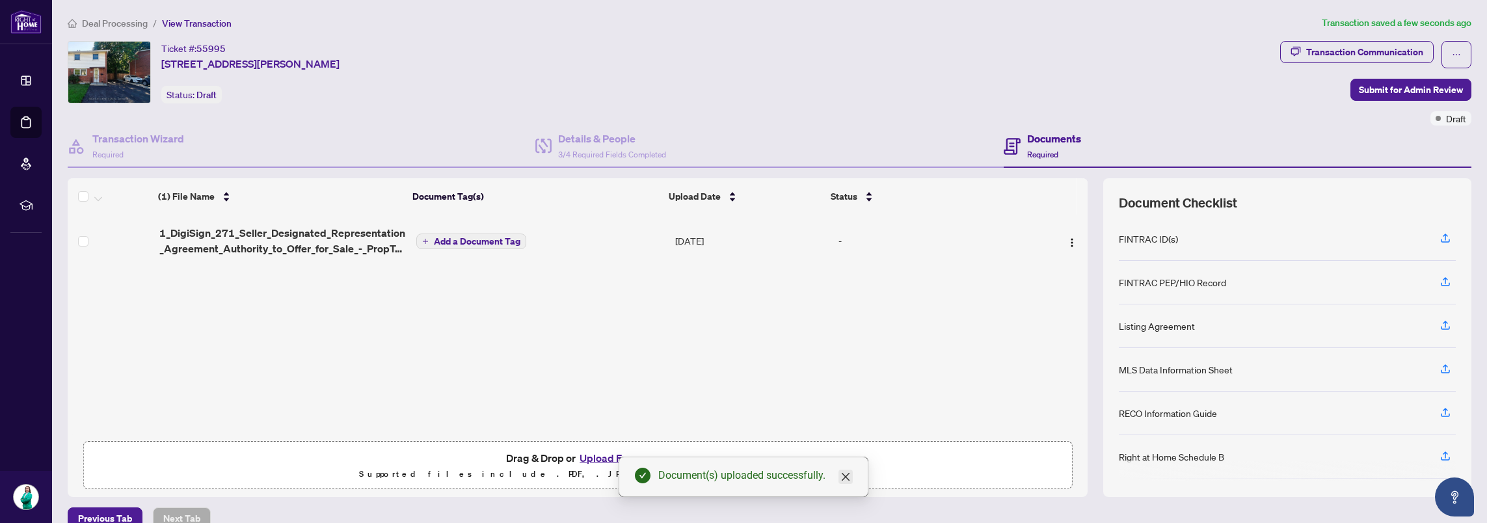
click at [851, 483] on link "Close" at bounding box center [846, 477] width 14 height 14
click at [631, 458] on button "Upload Forms" at bounding box center [613, 458] width 74 height 17
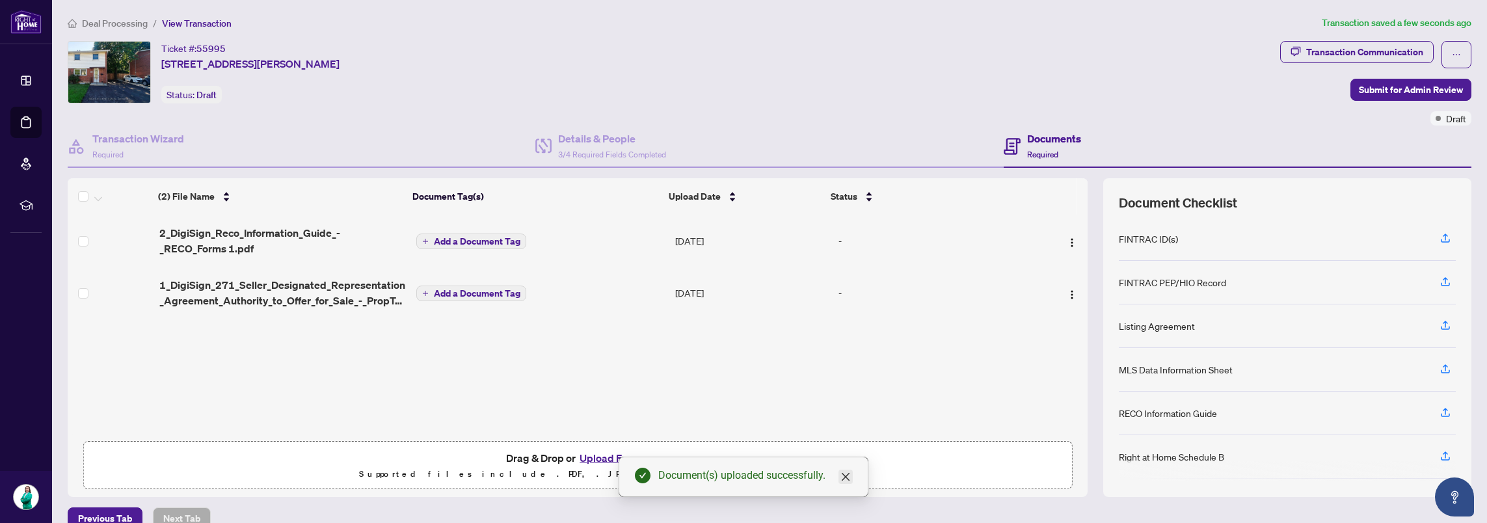
click at [844, 480] on icon "close" at bounding box center [846, 477] width 8 height 8
click at [607, 459] on button "Upload Forms" at bounding box center [613, 458] width 74 height 17
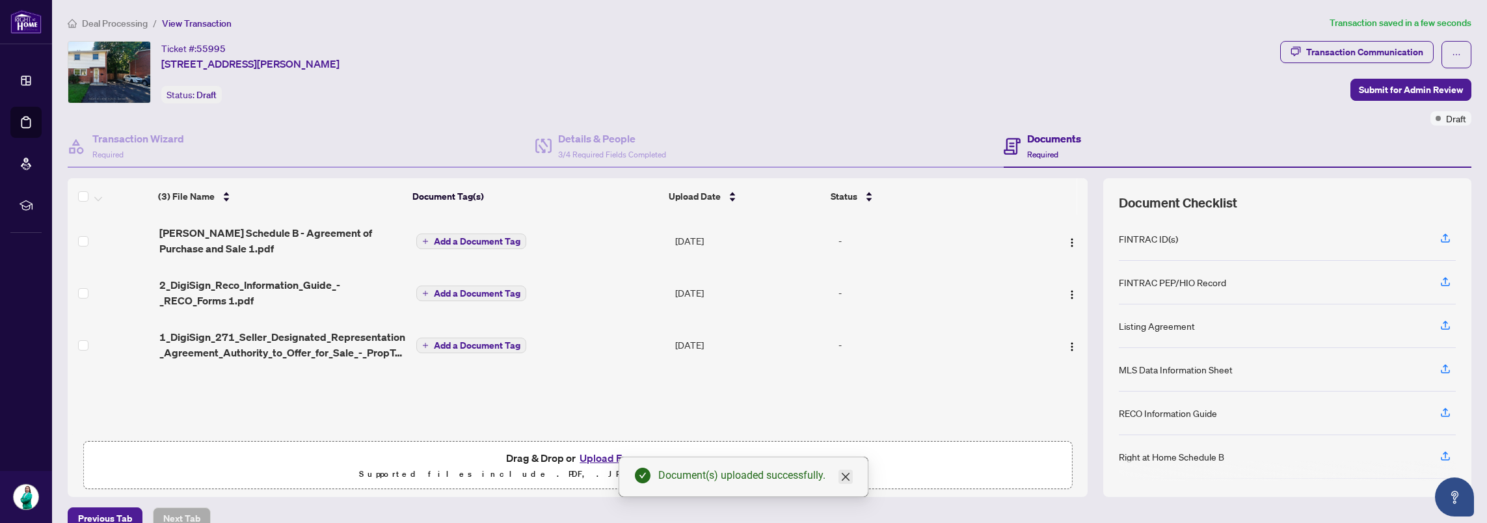
click at [844, 481] on icon "close" at bounding box center [846, 477] width 10 height 10
click at [602, 458] on button "Upload Forms" at bounding box center [613, 458] width 74 height 17
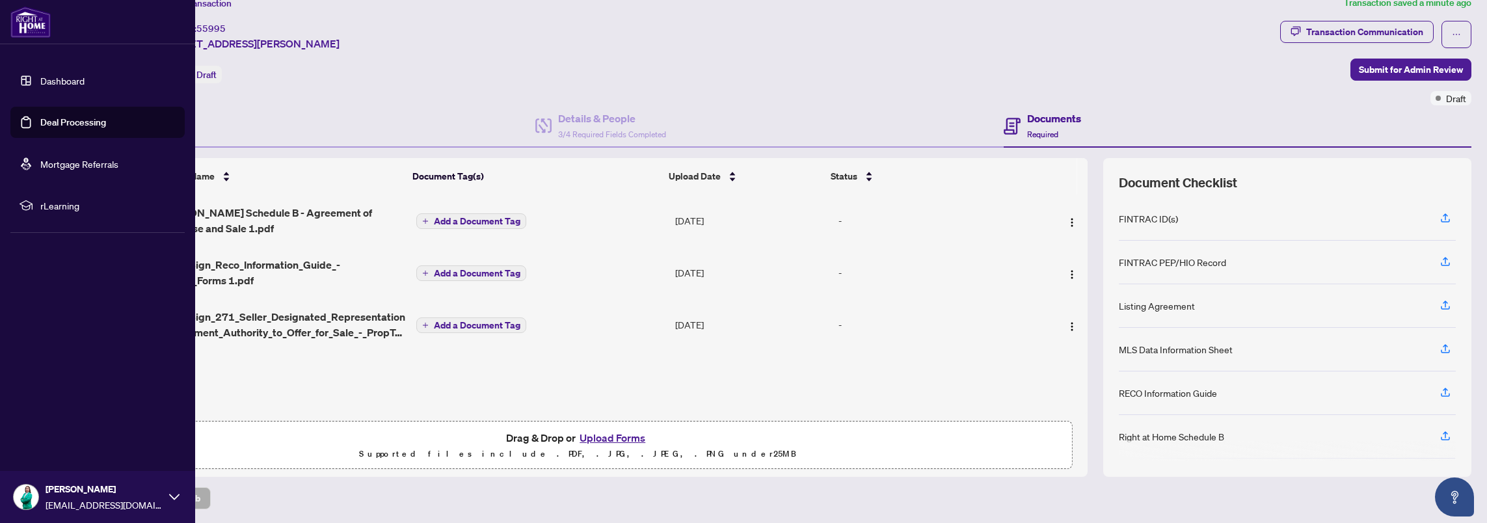
click at [40, 75] on link "Dashboard" at bounding box center [62, 81] width 44 height 12
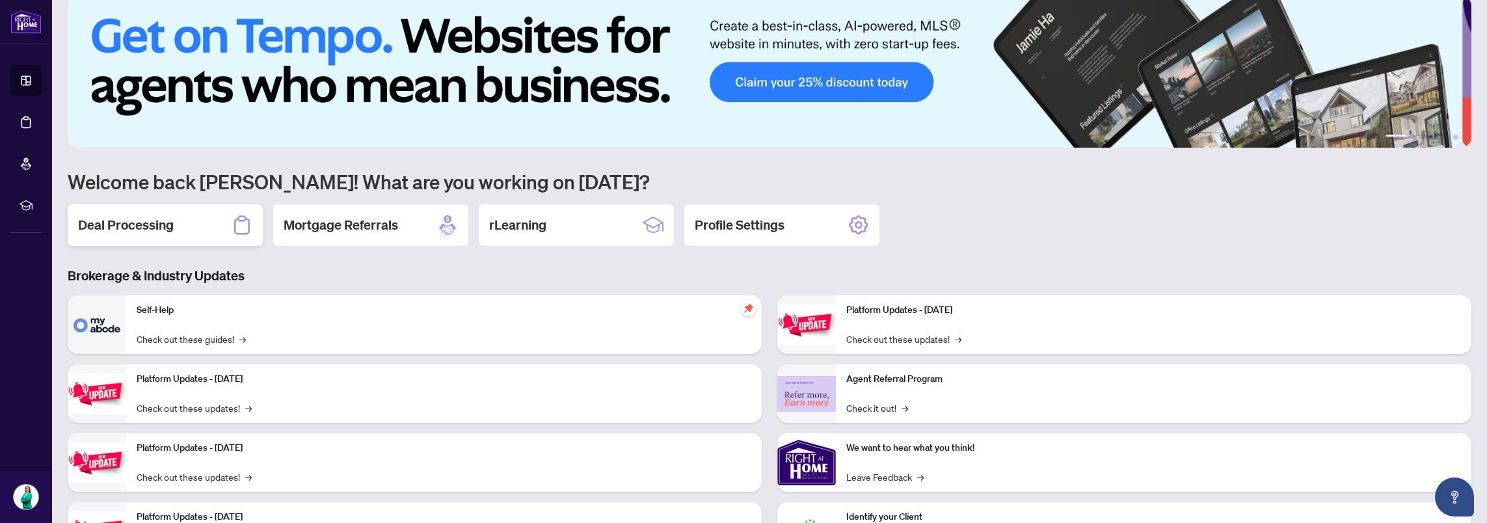
click at [99, 219] on h2 "Deal Processing" at bounding box center [126, 225] width 96 height 18
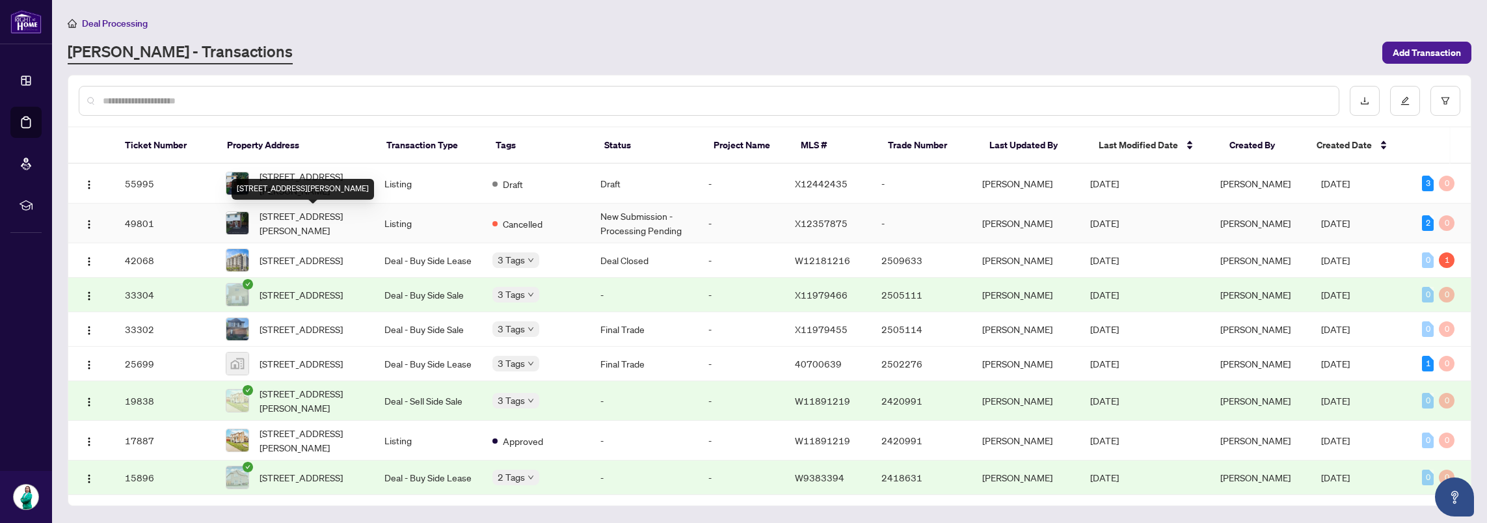
click at [288, 232] on span "[STREET_ADDRESS][PERSON_NAME]" at bounding box center [312, 223] width 104 height 29
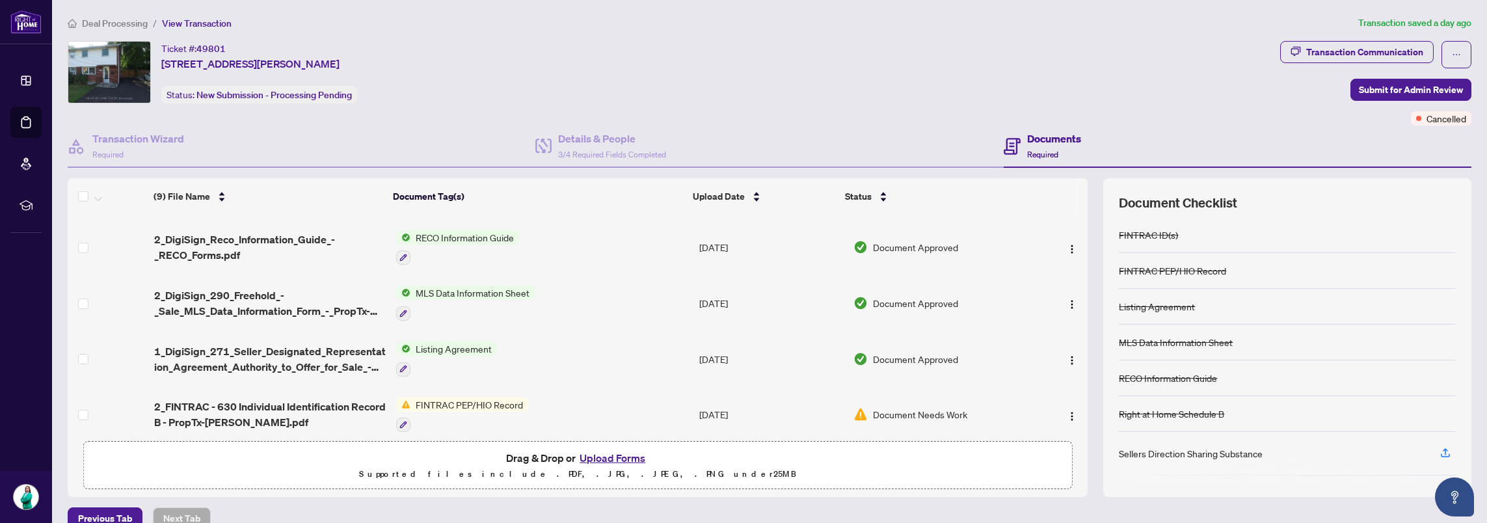
scroll to position [282, 0]
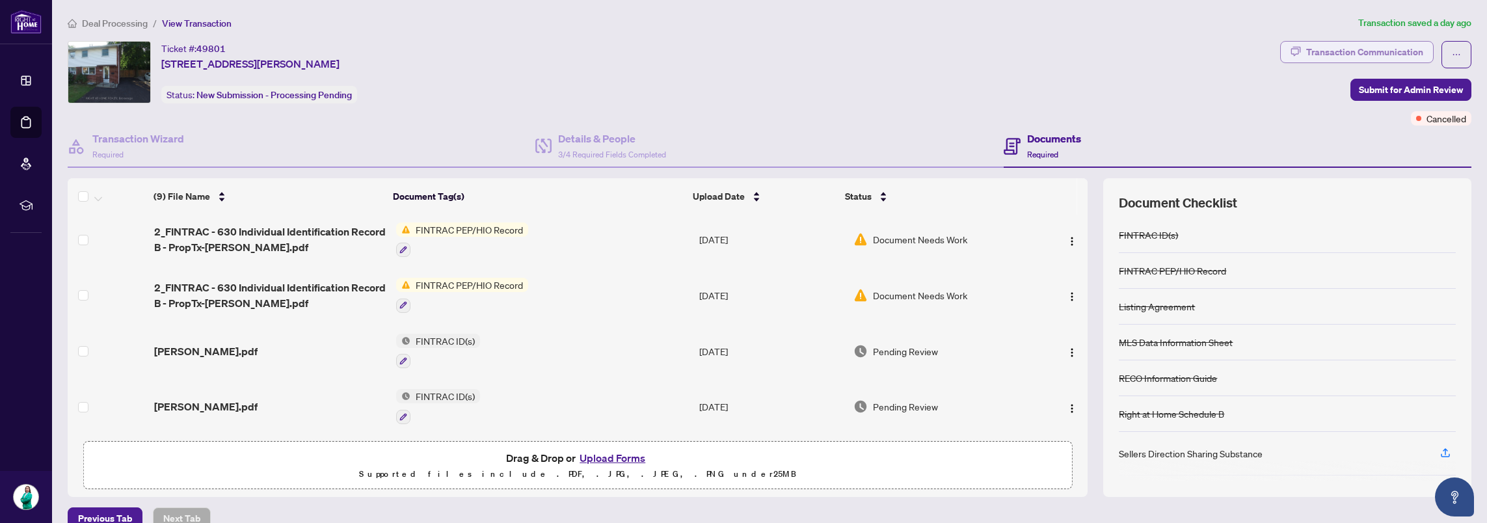
click at [1366, 44] on div "Transaction Communication" at bounding box center [1364, 52] width 117 height 21
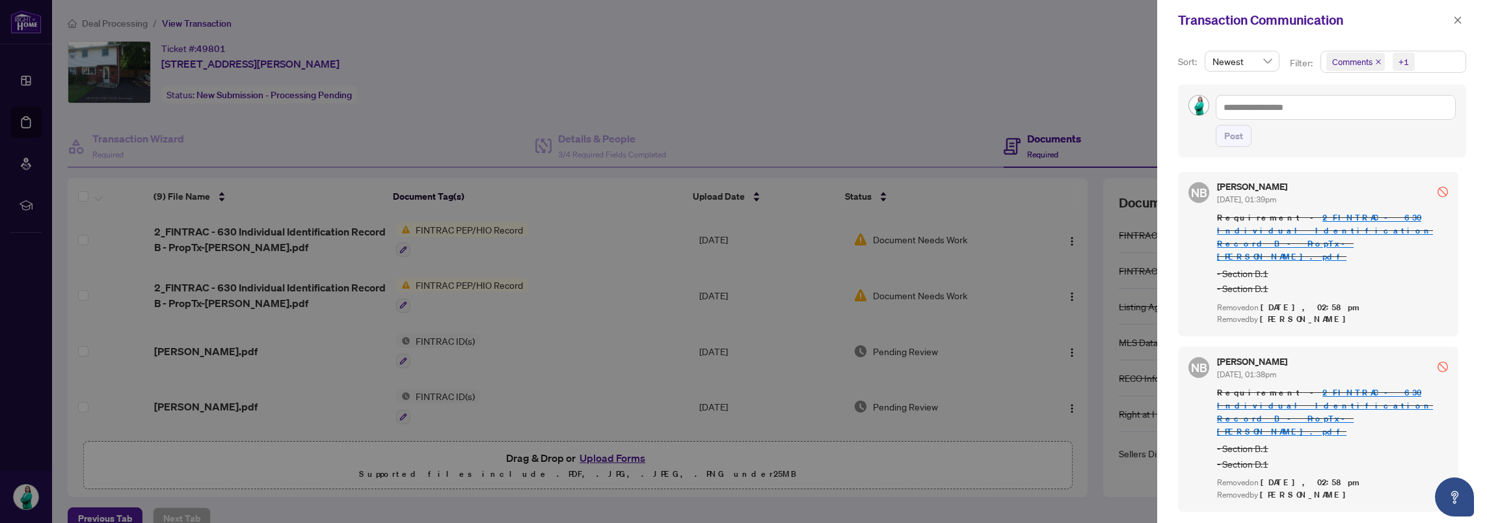
scroll to position [0, 0]
click at [1003, 88] on div at bounding box center [743, 261] width 1487 height 523
click at [1459, 16] on icon "close" at bounding box center [1457, 20] width 9 height 9
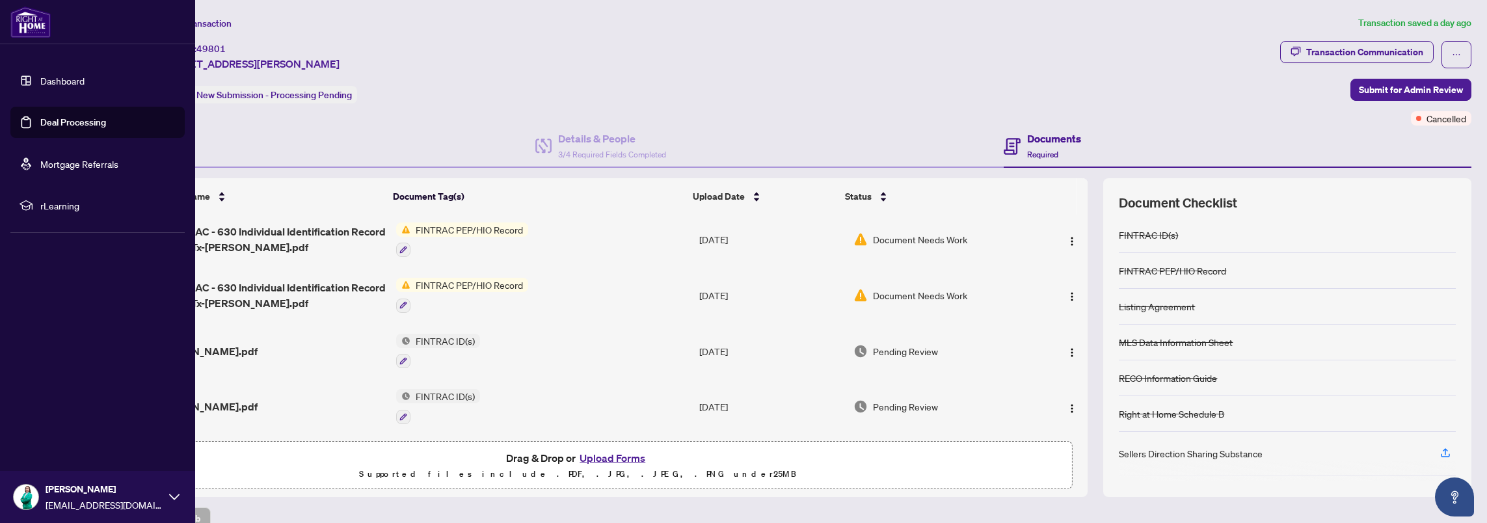
click at [49, 84] on link "Dashboard" at bounding box center [62, 81] width 44 height 12
